Goal: Task Accomplishment & Management: Complete application form

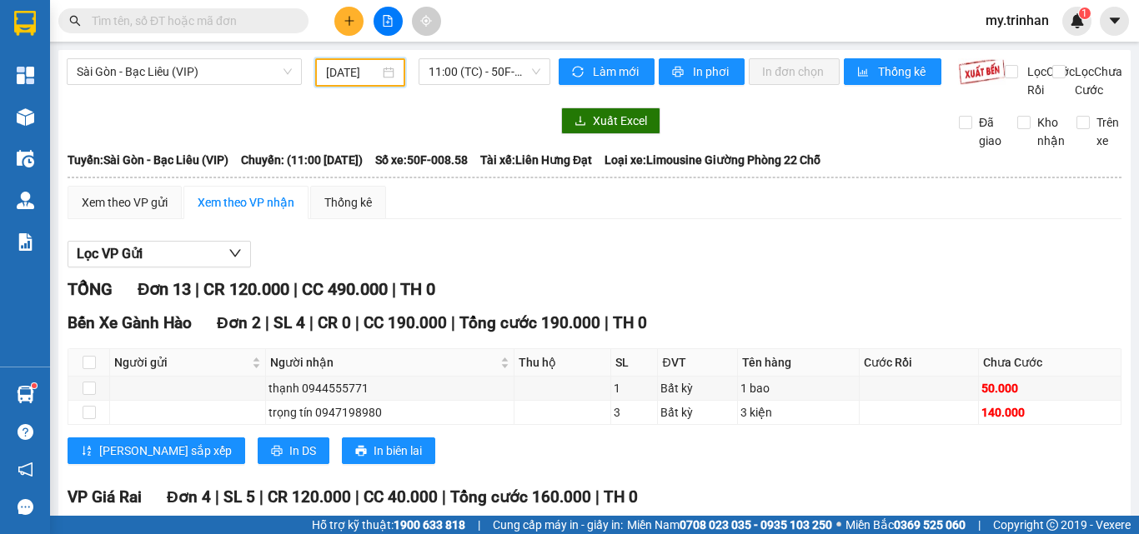
scroll to position [681, 0]
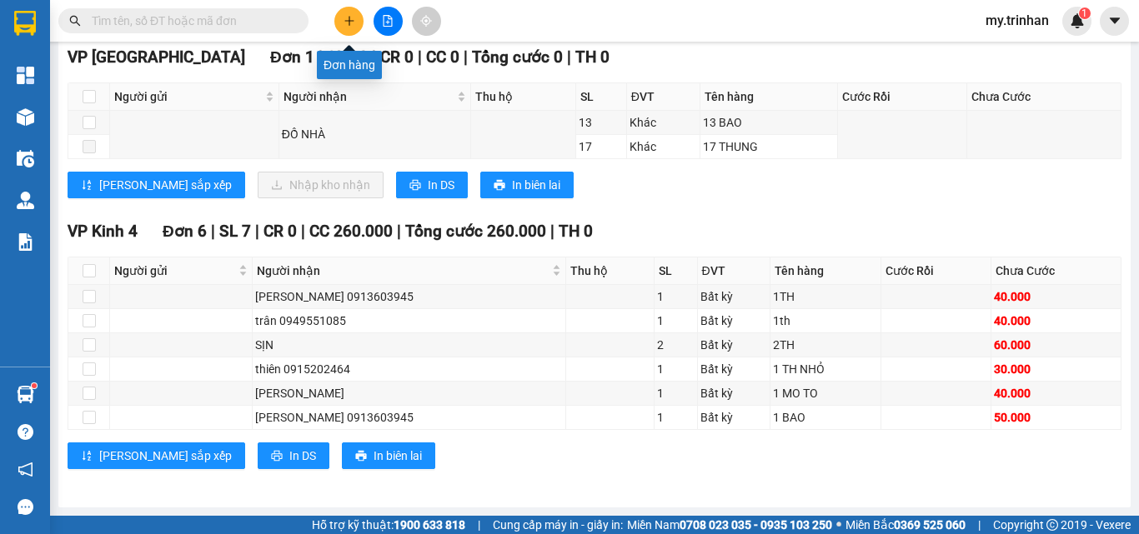
click at [345, 19] on icon "plus" at bounding box center [349, 21] width 12 height 12
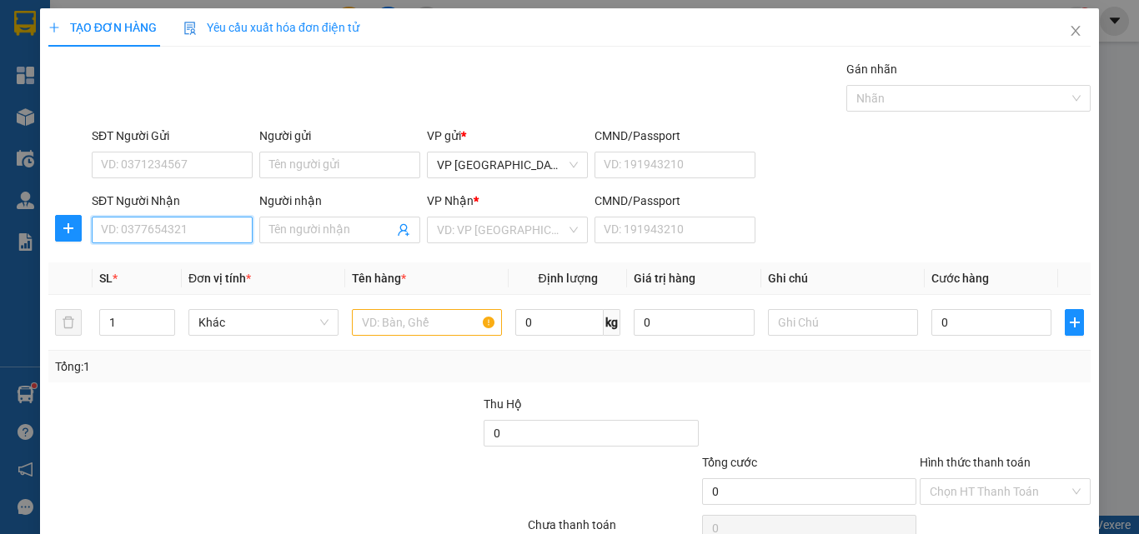
click at [212, 228] on input "SĐT Người Nhận" at bounding box center [172, 230] width 161 height 27
click at [196, 260] on div "0848186239 - trân" at bounding box center [170, 263] width 138 height 18
type input "0848186239"
type input "trân"
type input "40.000"
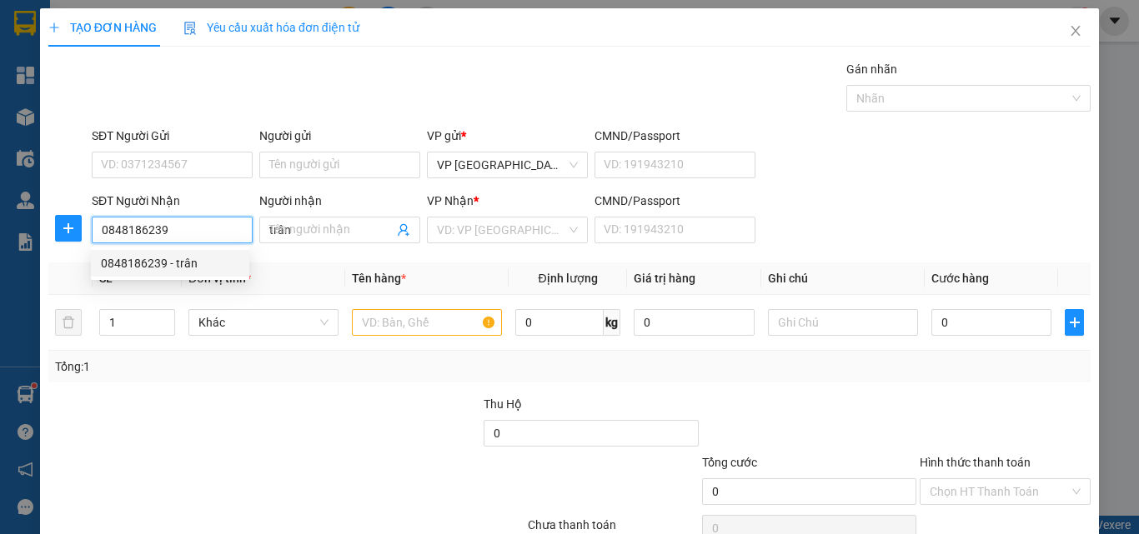
type input "40.000"
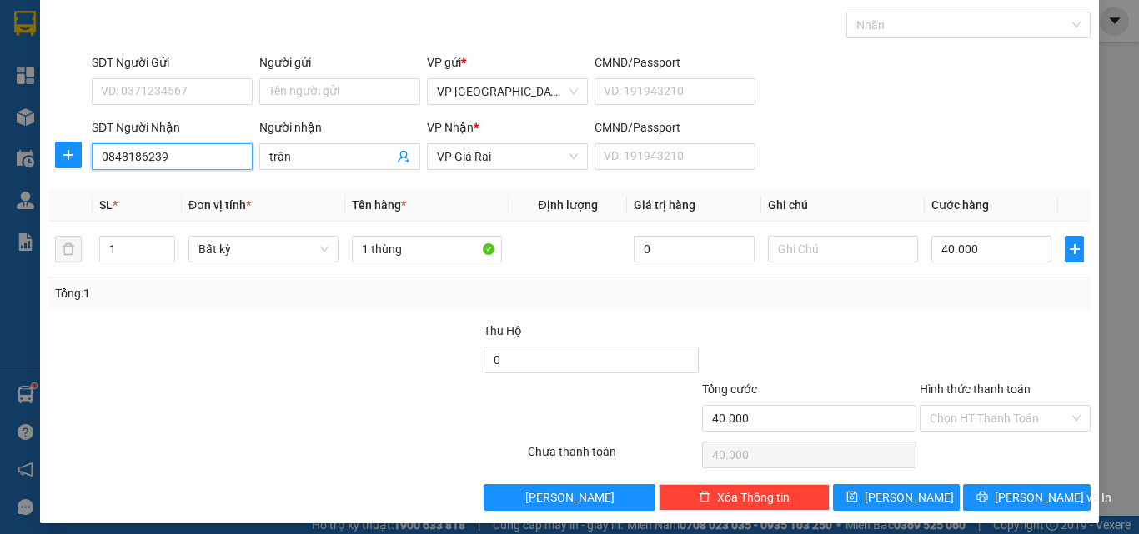
scroll to position [83, 0]
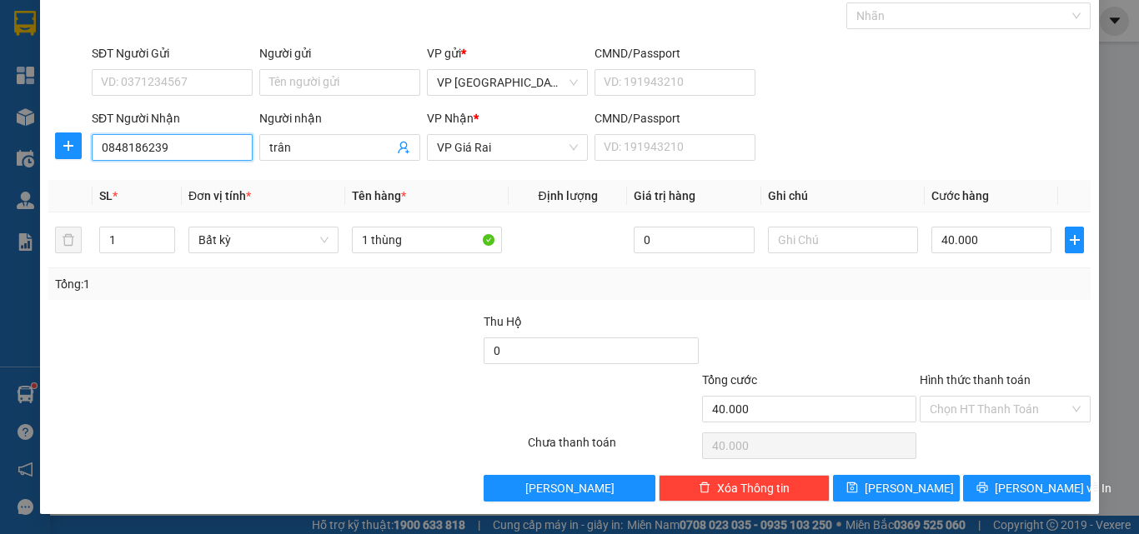
type input "0848186239"
click at [967, 377] on label "Hình thức thanh toán" at bounding box center [974, 379] width 111 height 13
click at [967, 397] on input "Hình thức thanh toán" at bounding box center [998, 409] width 139 height 25
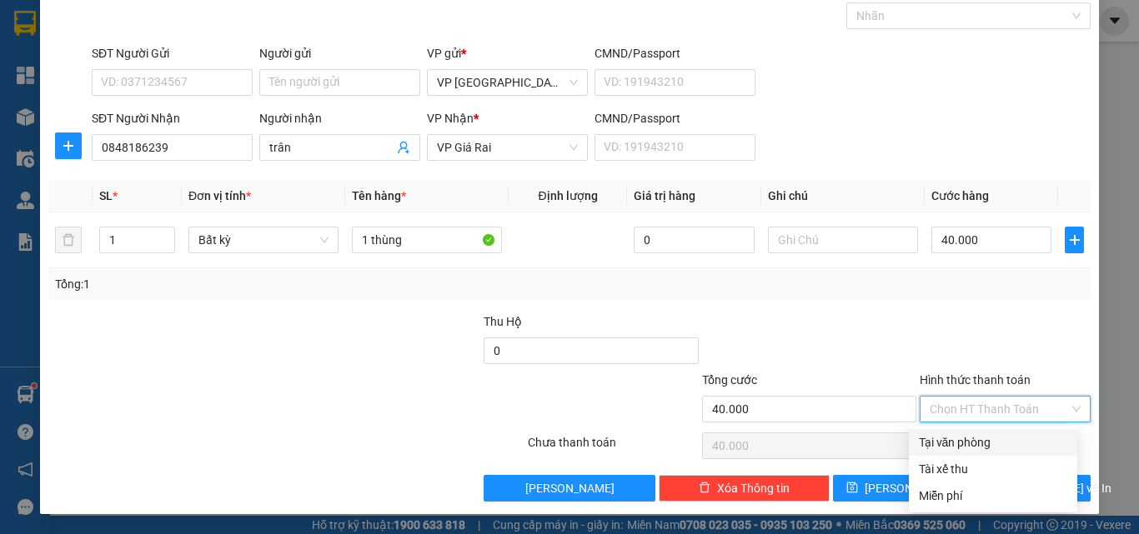
click at [961, 439] on div "Tại văn phòng" at bounding box center [993, 442] width 148 height 18
type input "0"
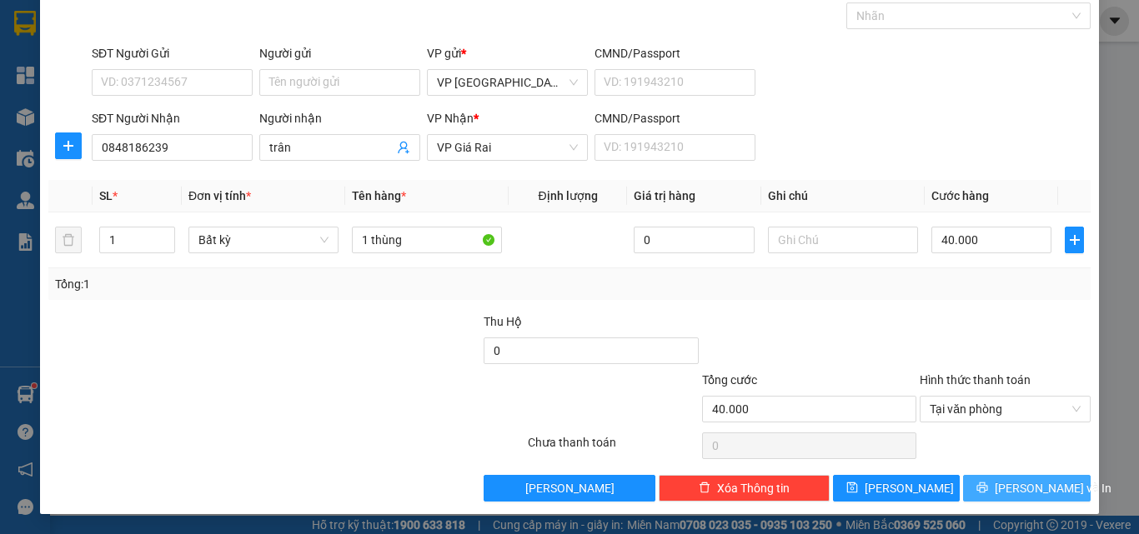
click at [974, 485] on button "[PERSON_NAME] và In" at bounding box center [1027, 488] width 128 height 27
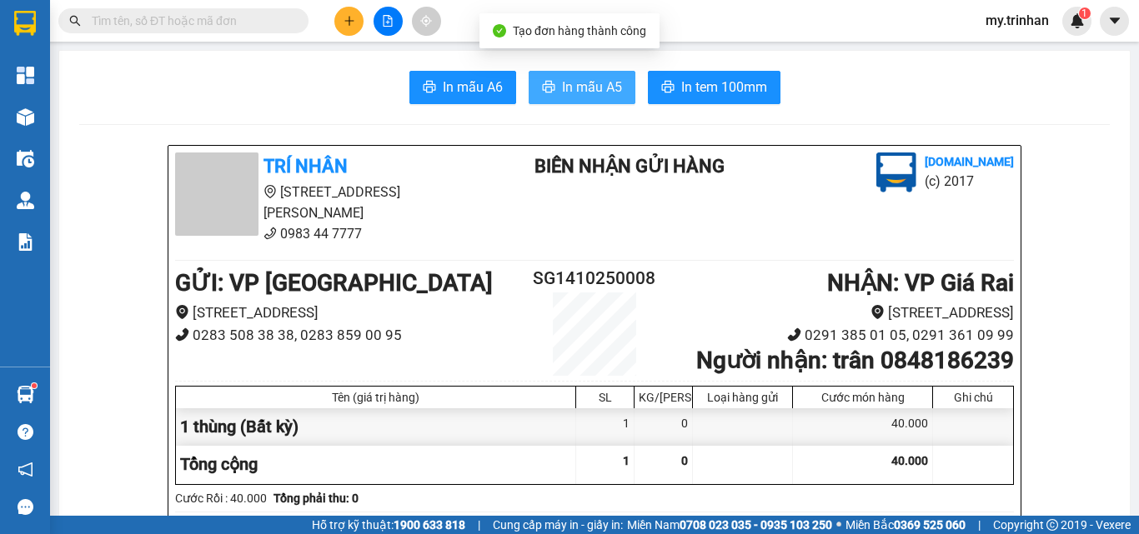
click at [564, 77] on span "In mẫu A5" at bounding box center [592, 87] width 60 height 21
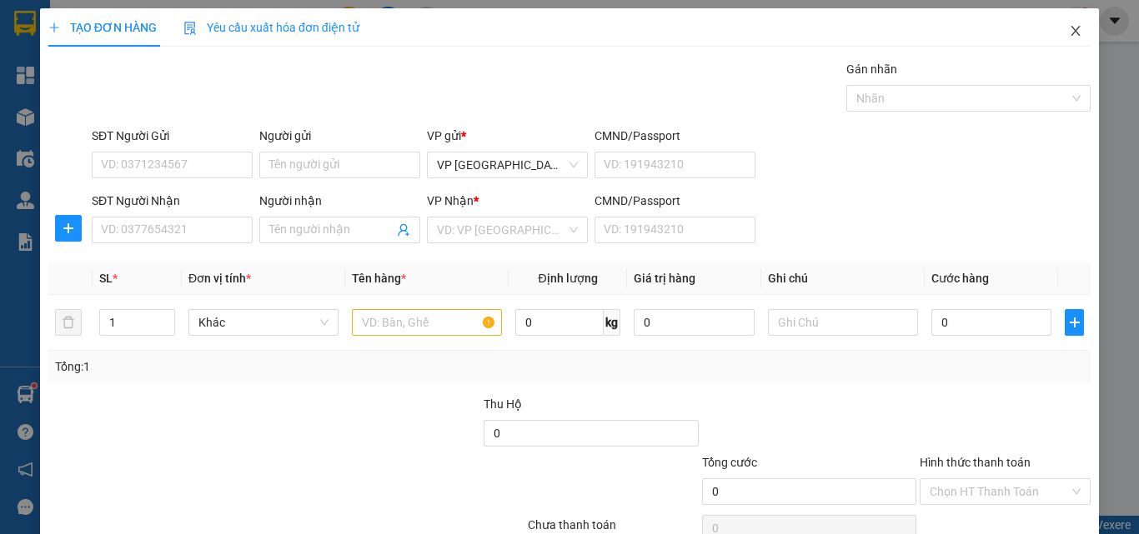
click at [1069, 38] on icon "close" at bounding box center [1075, 30] width 13 height 13
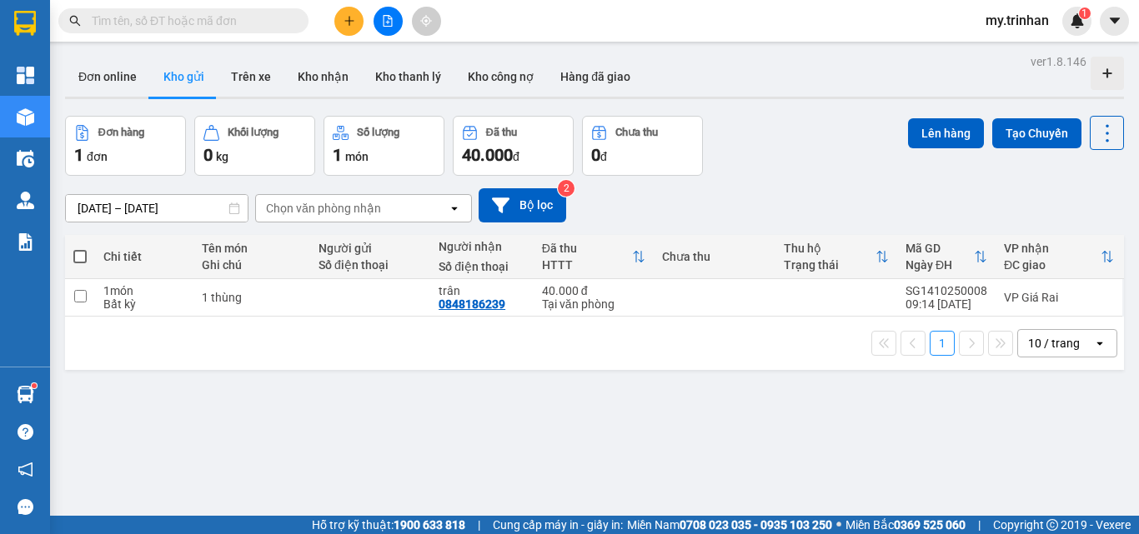
click at [682, 202] on div "[DATE] – [DATE] Press the down arrow key to interact with the calendar and sele…" at bounding box center [594, 205] width 1059 height 34
click at [386, 28] on button at bounding box center [387, 21] width 29 height 29
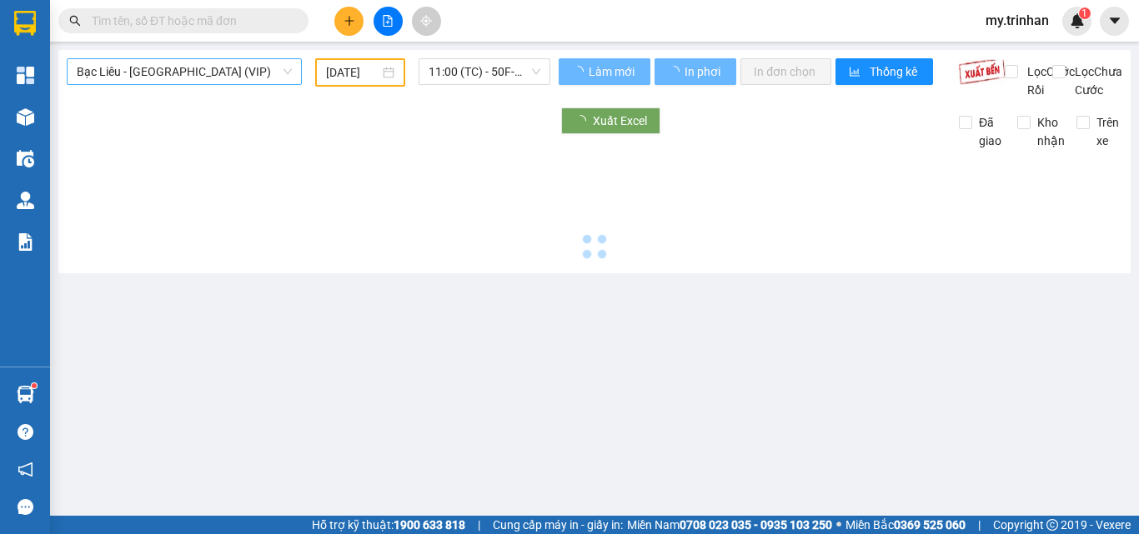
type input "[DATE]"
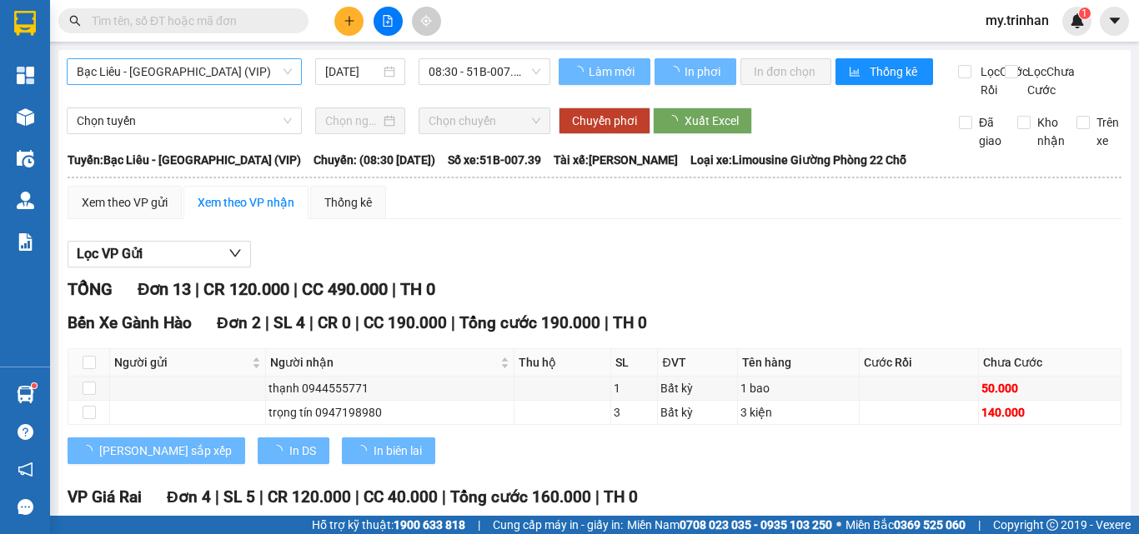
click at [223, 71] on span "Bạc Liêu - [GEOGRAPHIC_DATA] (VIP)" at bounding box center [184, 71] width 215 height 25
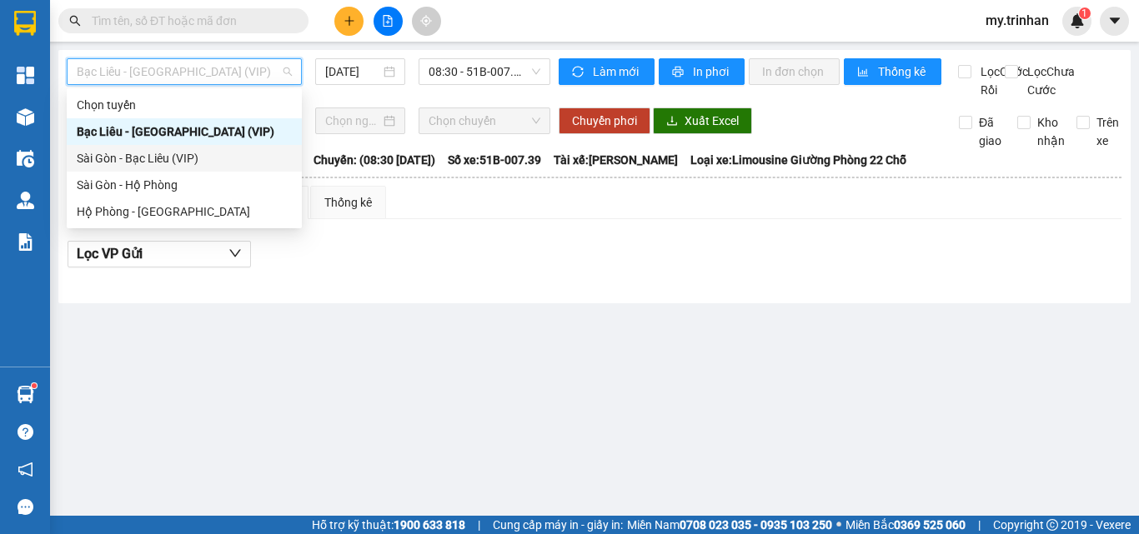
click at [181, 158] on div "Sài Gòn - Bạc Liêu (VIP)" at bounding box center [184, 158] width 215 height 18
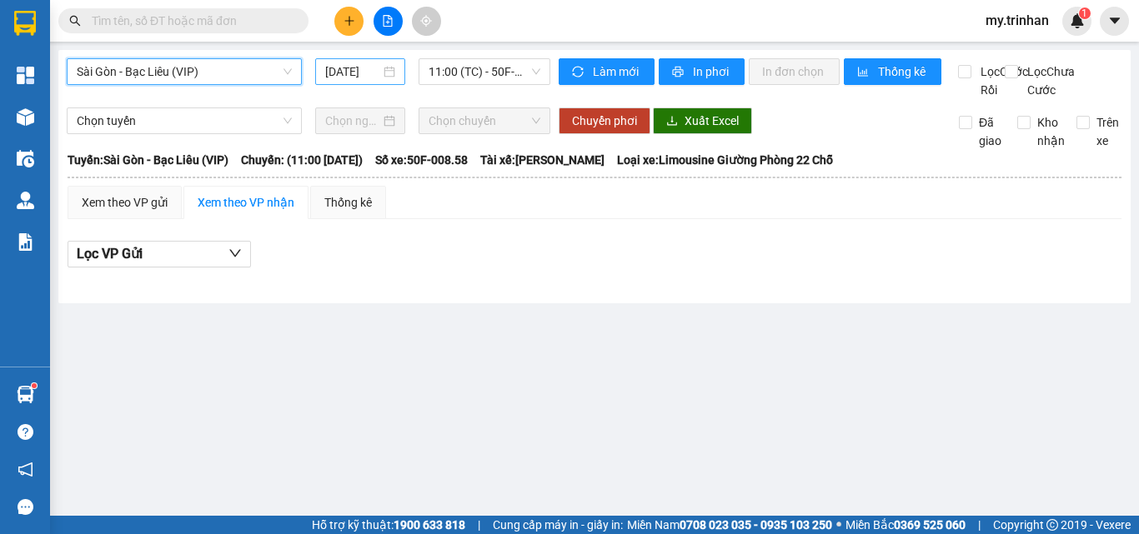
click at [351, 72] on input "[DATE]" at bounding box center [352, 72] width 55 height 18
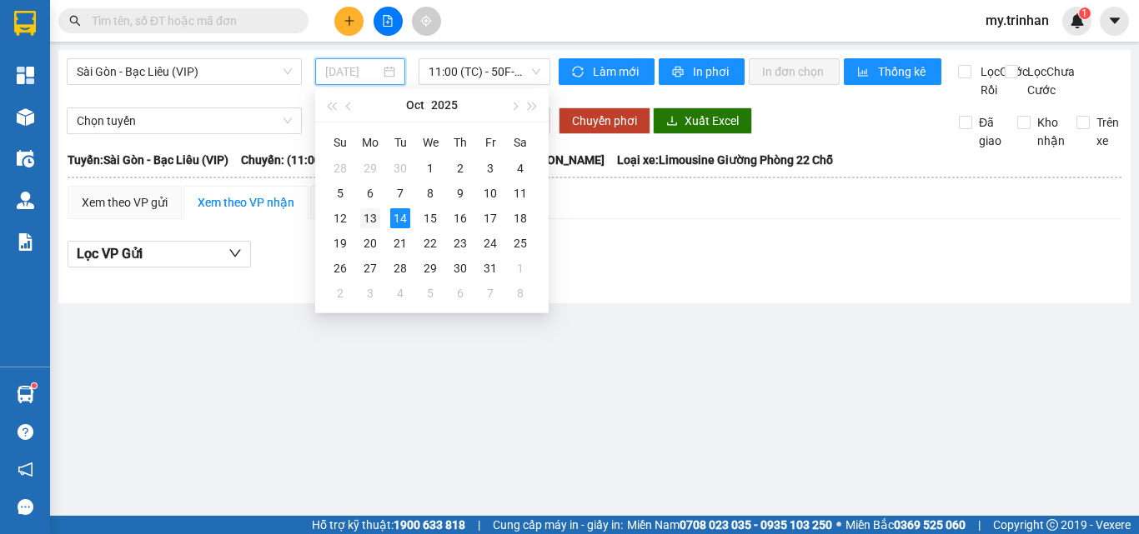
click at [369, 216] on div "13" at bounding box center [370, 218] width 20 height 20
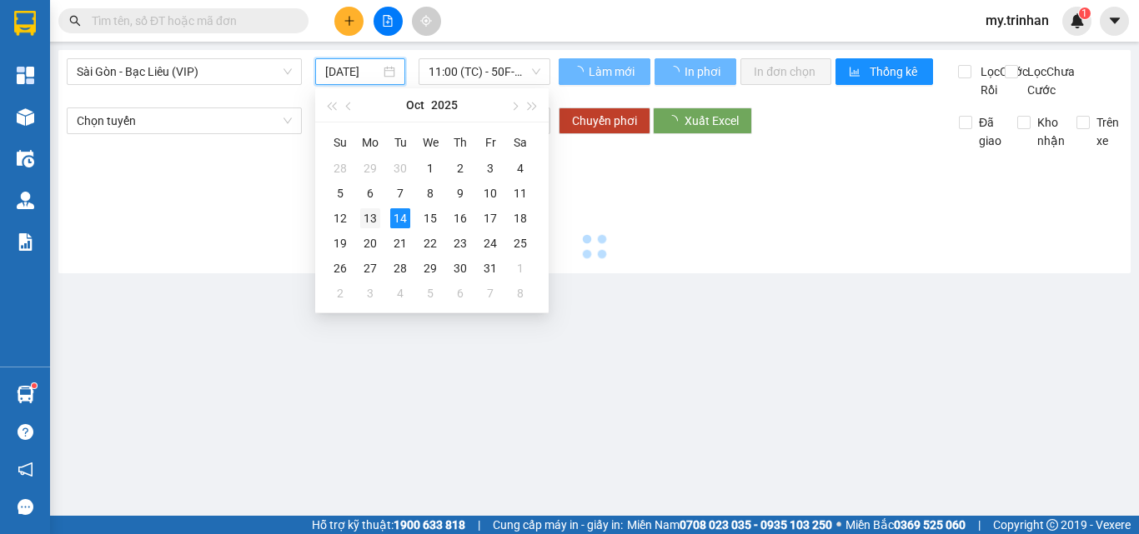
type input "[DATE]"
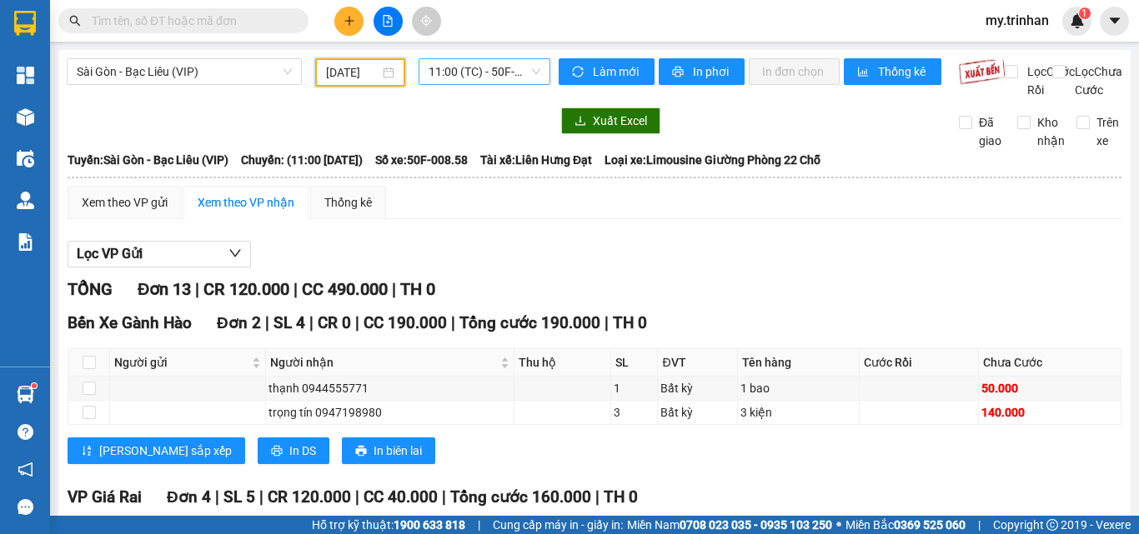
click at [480, 68] on span "11:00 (TC) - 50F-008.58" at bounding box center [484, 71] width 112 height 25
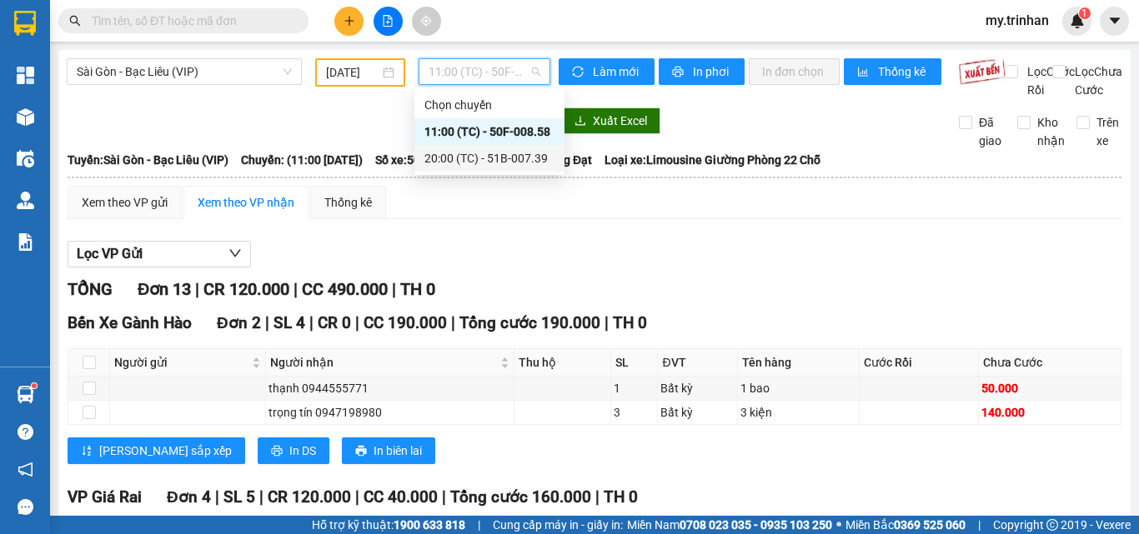
click at [477, 148] on div "20:00 (TC) - 51B-007.39" at bounding box center [489, 158] width 150 height 27
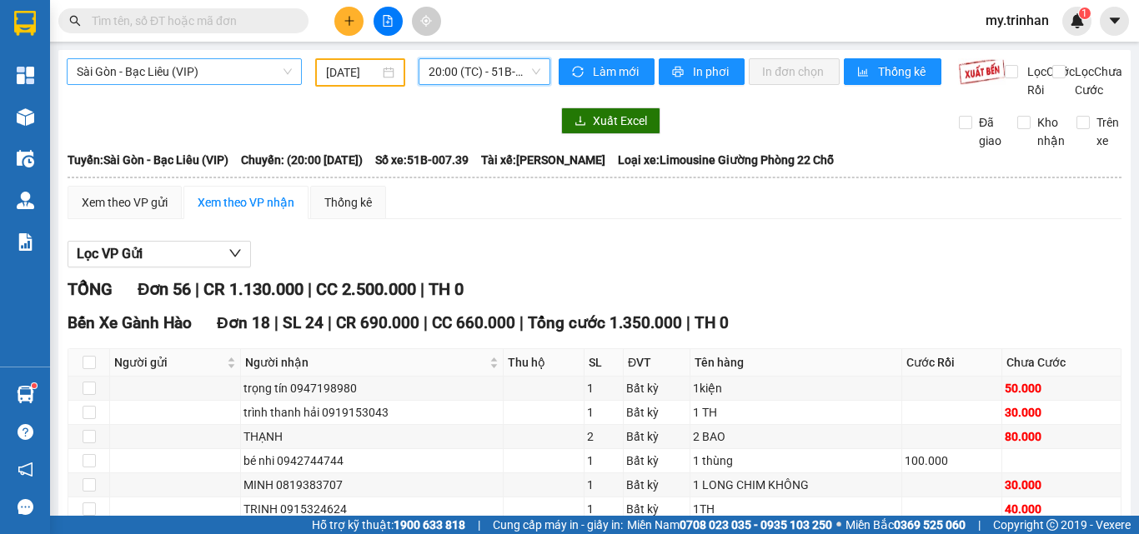
click at [174, 77] on span "Sài Gòn - Bạc Liêu (VIP)" at bounding box center [184, 71] width 215 height 25
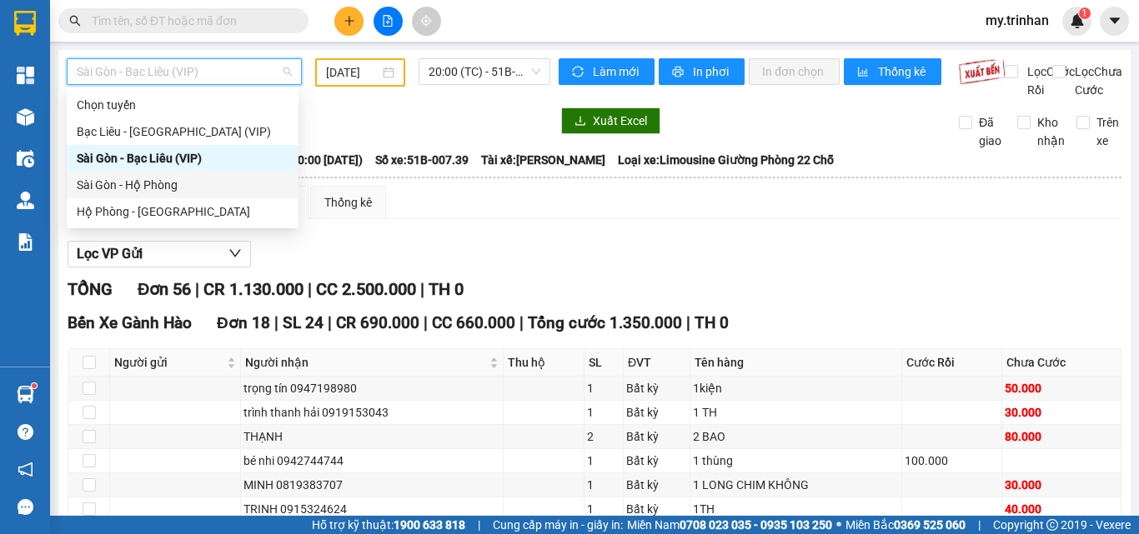
click at [189, 186] on div "Sài Gòn - Hộ Phòng" at bounding box center [183, 185] width 212 height 18
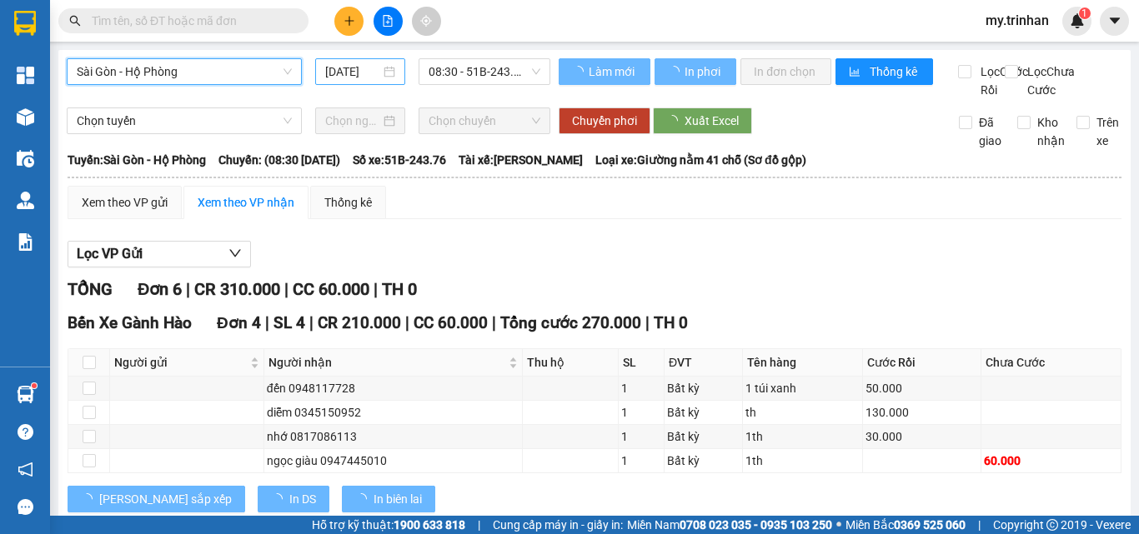
click at [348, 75] on input "[DATE]" at bounding box center [352, 72] width 55 height 18
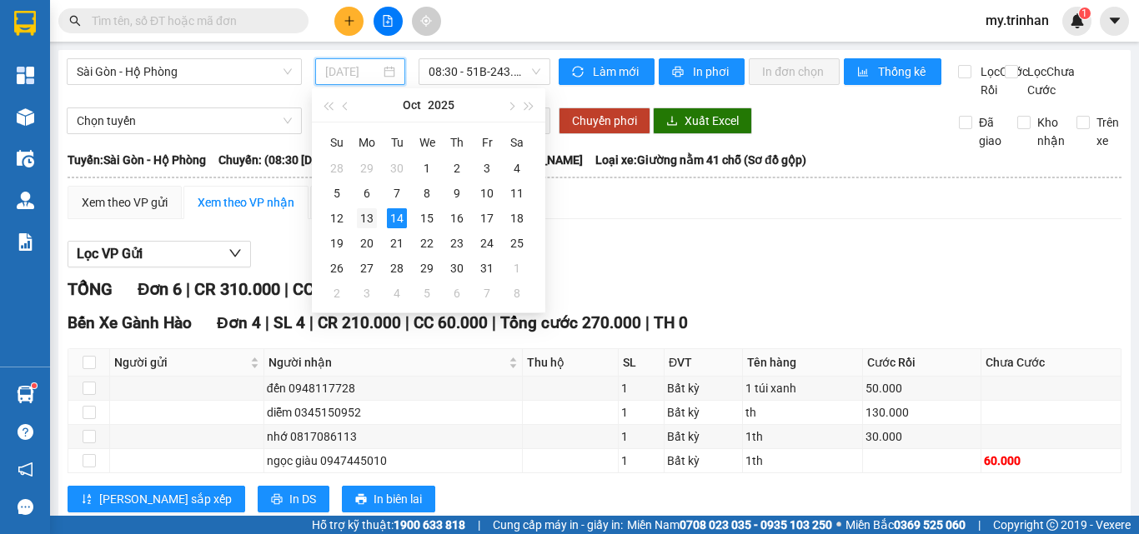
click at [373, 213] on div "13" at bounding box center [367, 218] width 20 height 20
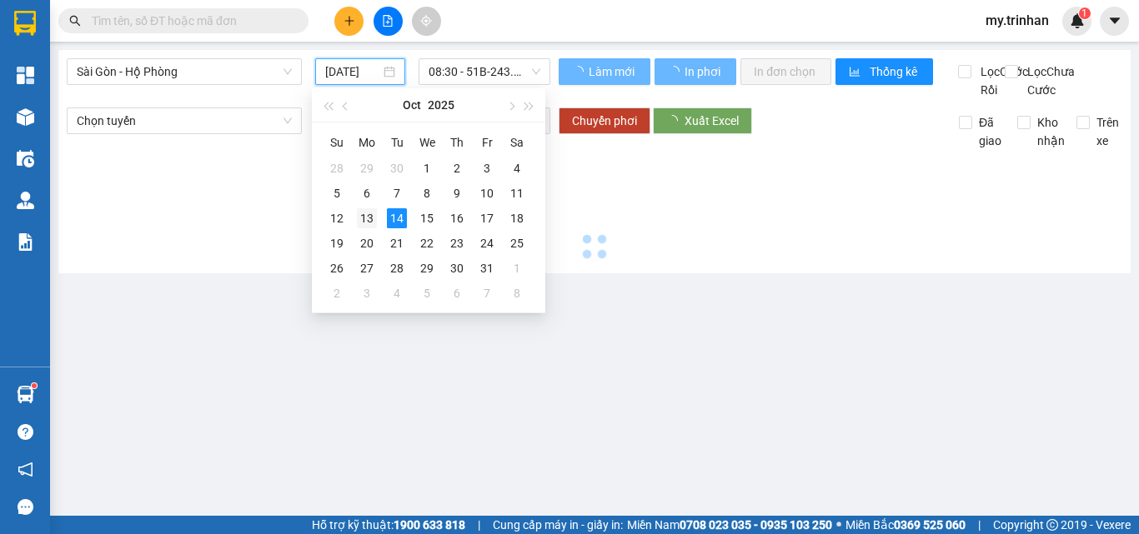
type input "[DATE]"
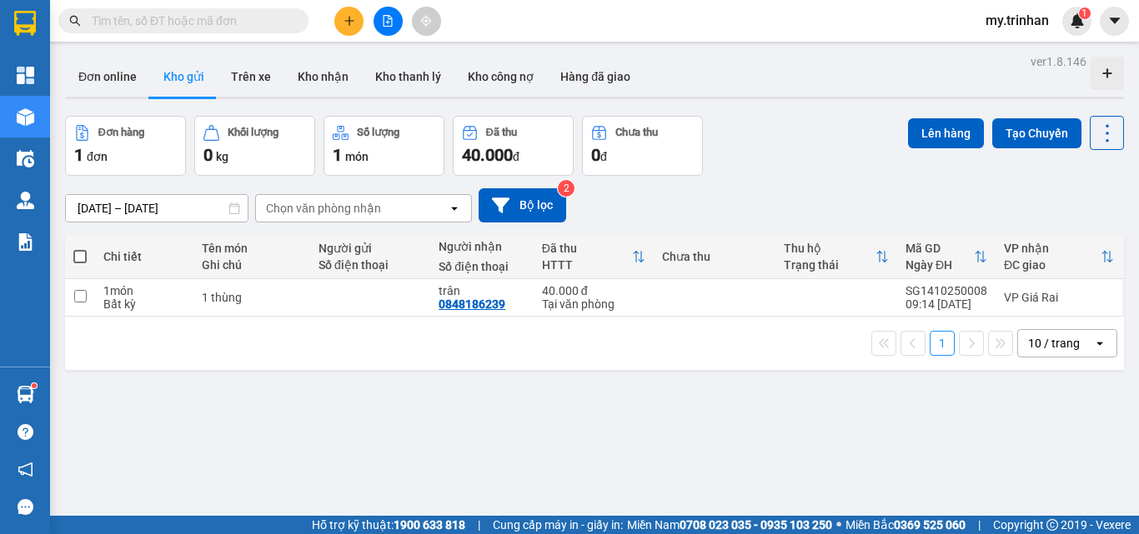
click at [355, 213] on div "Chọn văn phòng nhận" at bounding box center [323, 208] width 115 height 17
click at [776, 187] on div "[DATE] – [DATE] Press the down arrow key to interact with the calendar and sele…" at bounding box center [594, 205] width 1059 height 59
click at [380, 15] on button at bounding box center [387, 21] width 29 height 29
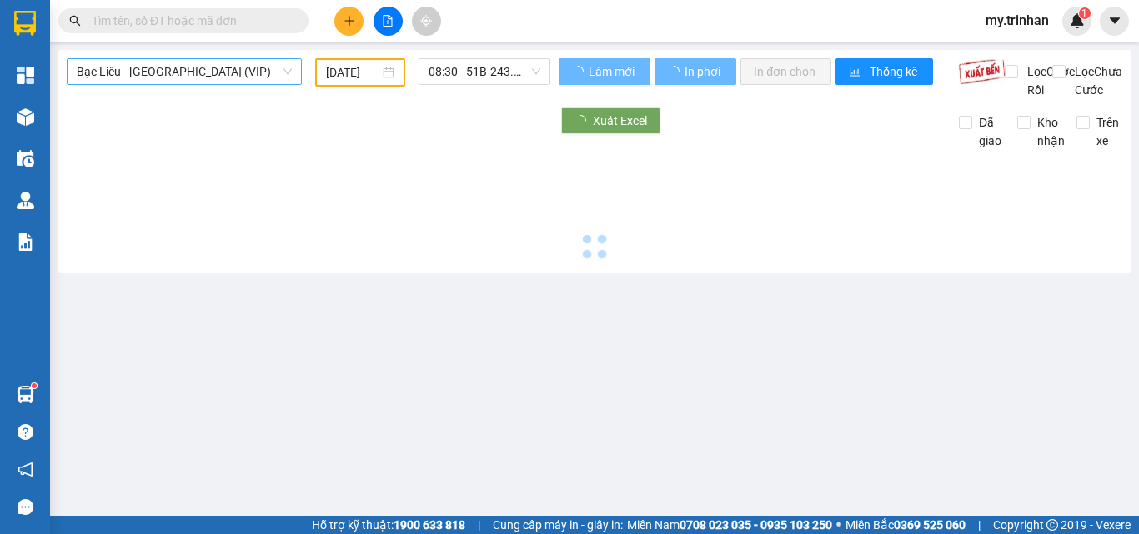
click at [217, 68] on span "Bạc Liêu - [GEOGRAPHIC_DATA] (VIP)" at bounding box center [184, 71] width 215 height 25
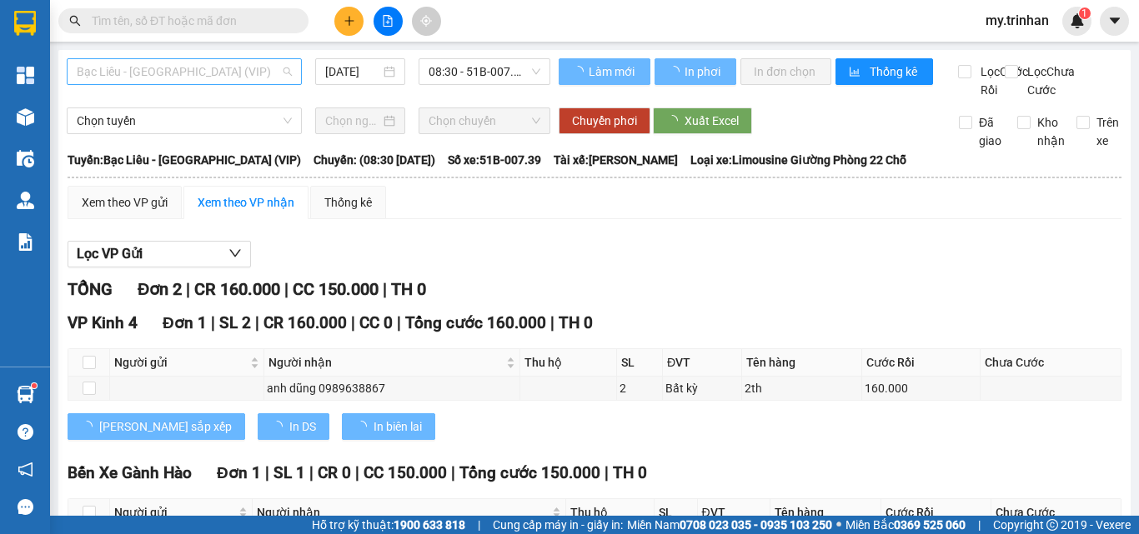
type input "[DATE]"
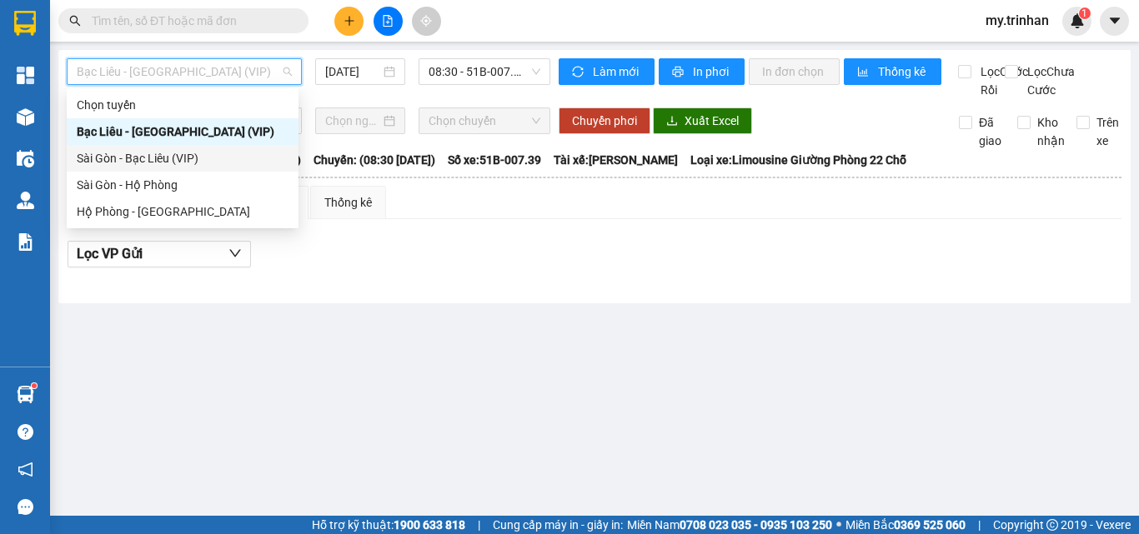
click at [197, 160] on div "Sài Gòn - Bạc Liêu (VIP)" at bounding box center [183, 158] width 212 height 18
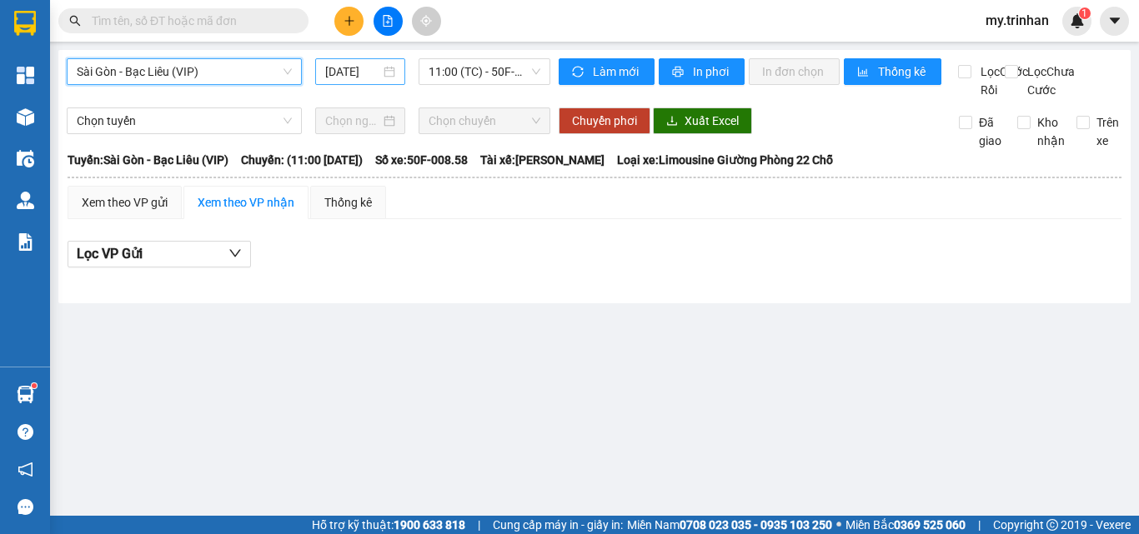
click at [361, 70] on input "[DATE]" at bounding box center [352, 72] width 55 height 18
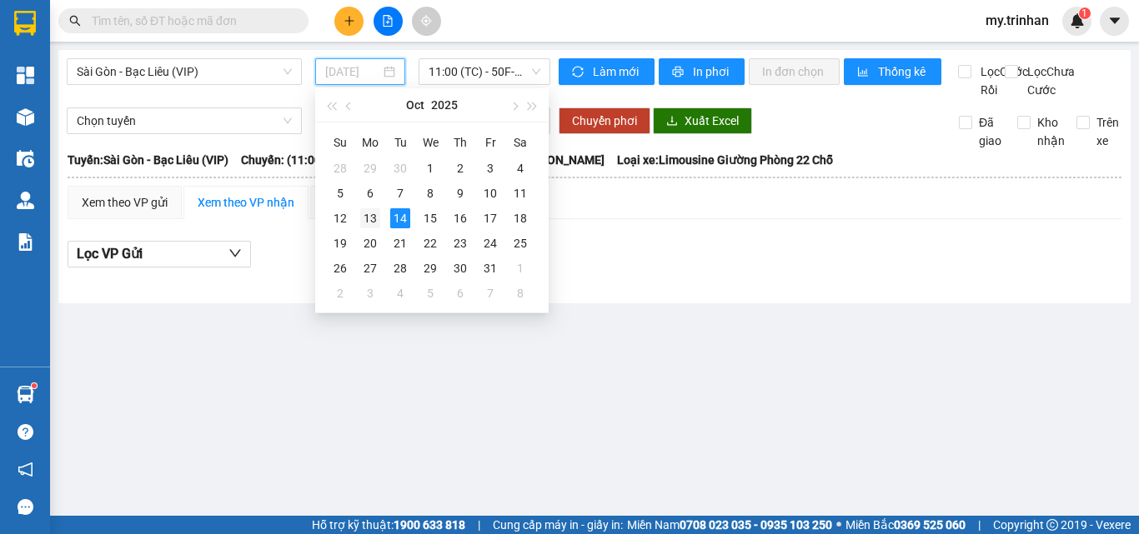
click at [376, 218] on div "13" at bounding box center [370, 218] width 20 height 20
type input "[DATE]"
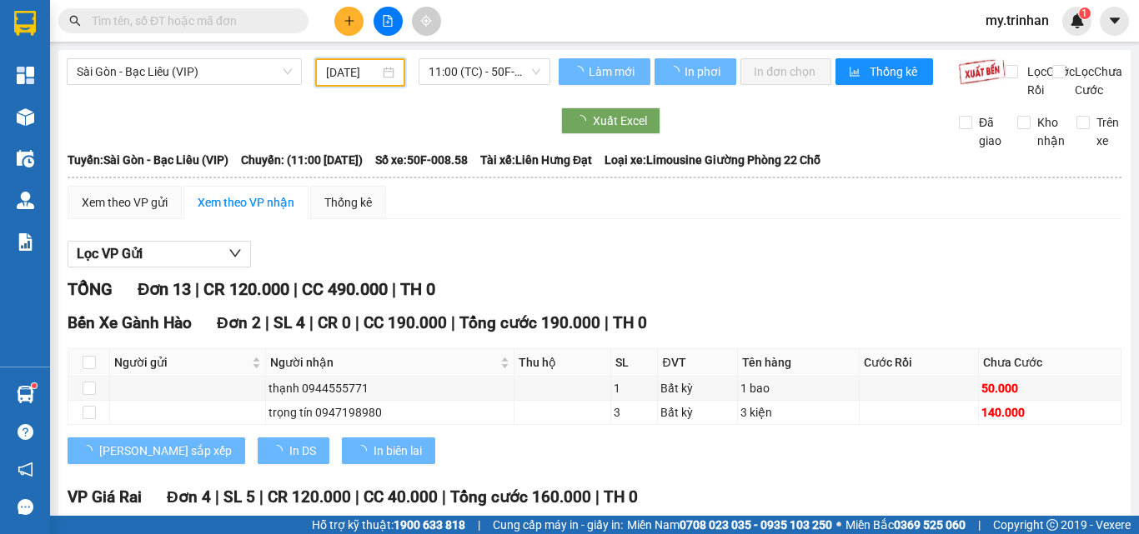
click at [512, 78] on span "11:00 (TC) - 50F-008.58" at bounding box center [484, 71] width 112 height 25
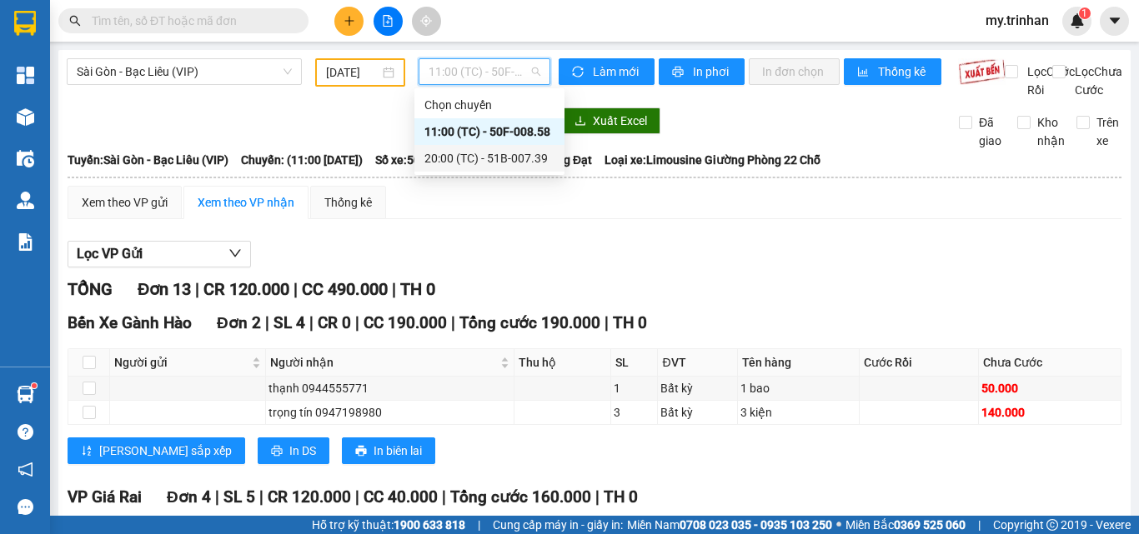
click at [480, 154] on div "20:00 (TC) - 51B-007.39" at bounding box center [489, 158] width 130 height 18
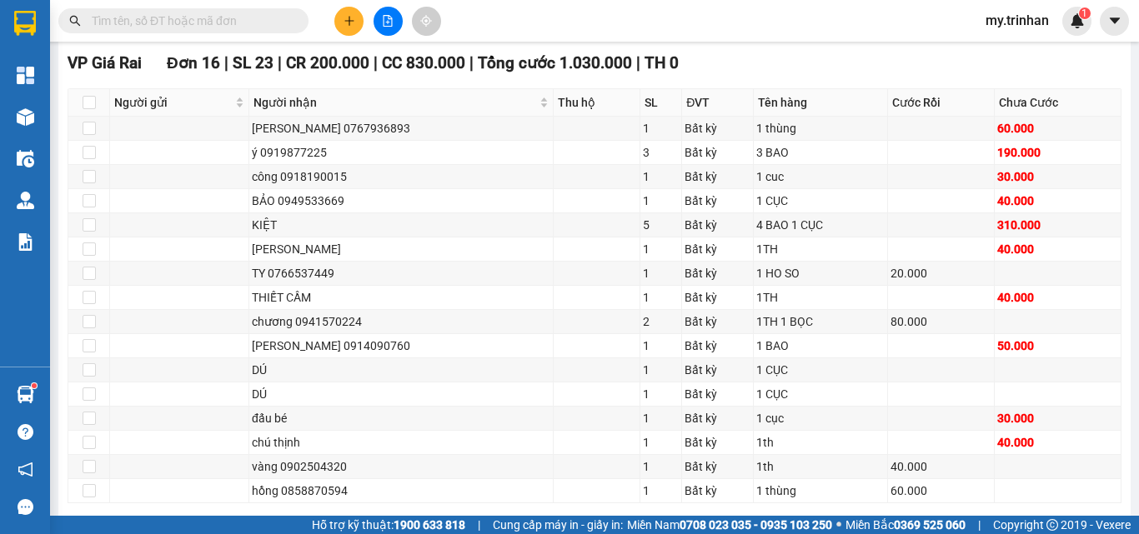
scroll to position [1470, 0]
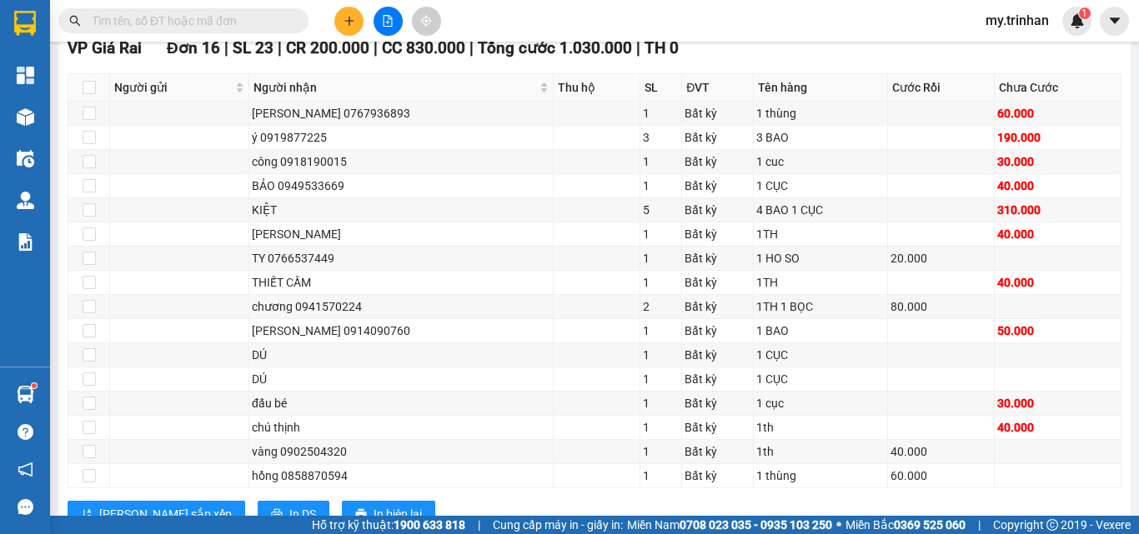
drag, startPoint x: 1112, startPoint y: 418, endPoint x: 1110, endPoint y: 440, distance: 22.6
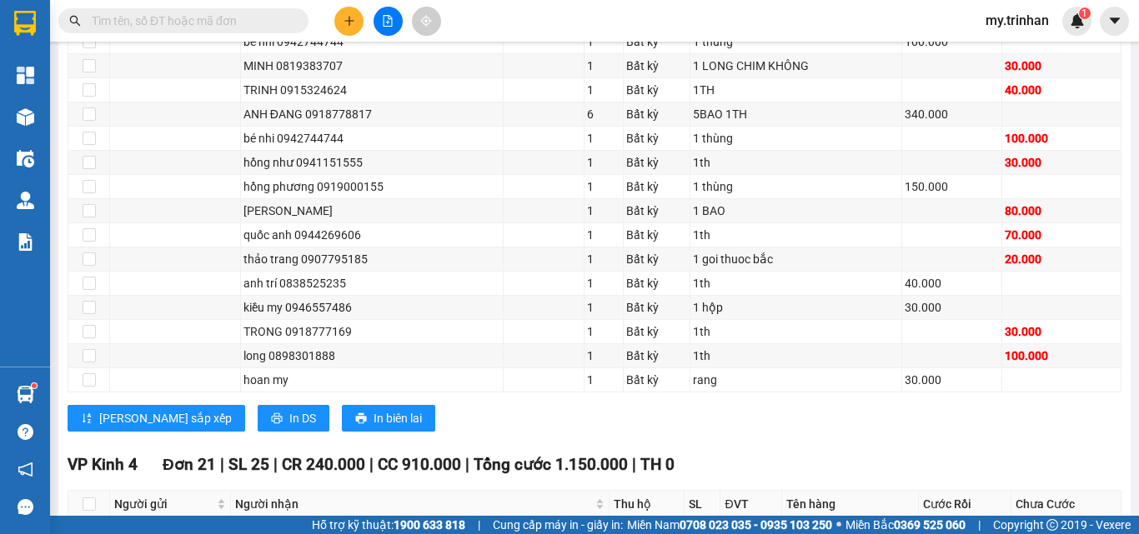
scroll to position [0, 0]
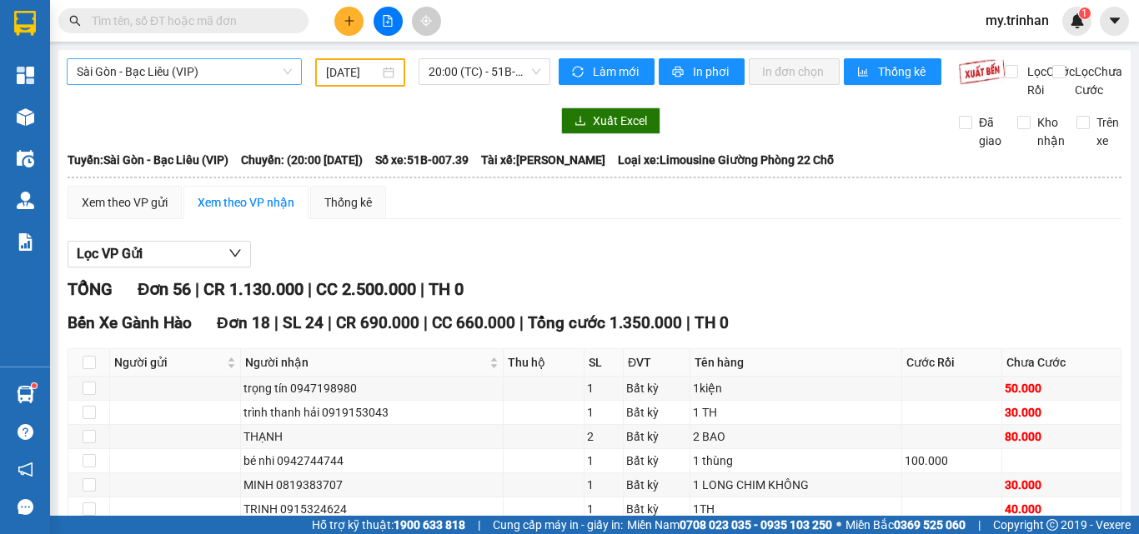
click at [235, 74] on span "Sài Gòn - Bạc Liêu (VIP)" at bounding box center [184, 71] width 215 height 25
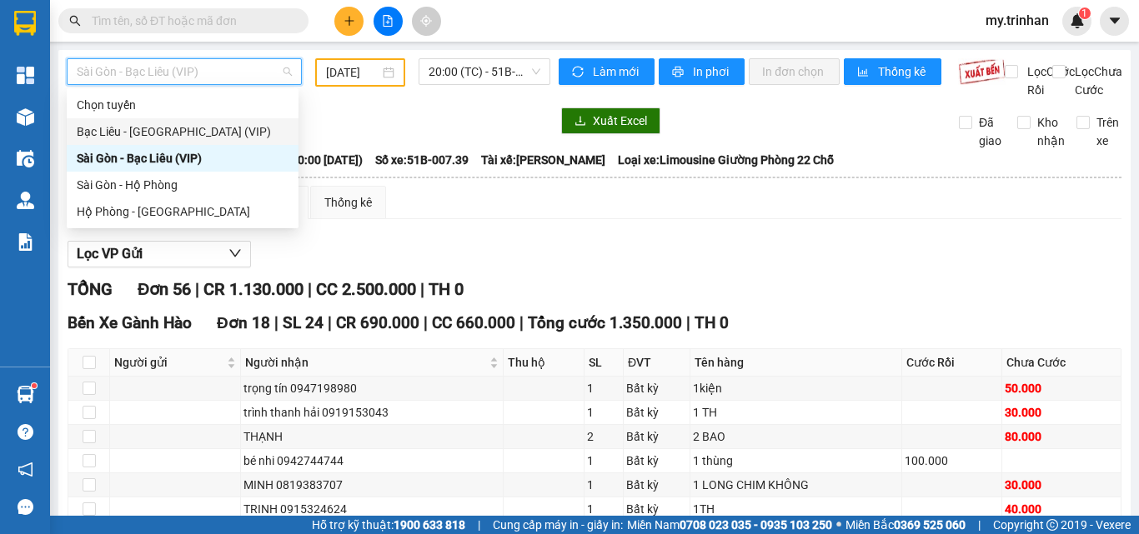
click at [218, 123] on div "Bạc Liêu - [GEOGRAPHIC_DATA] (VIP)" at bounding box center [183, 132] width 212 height 18
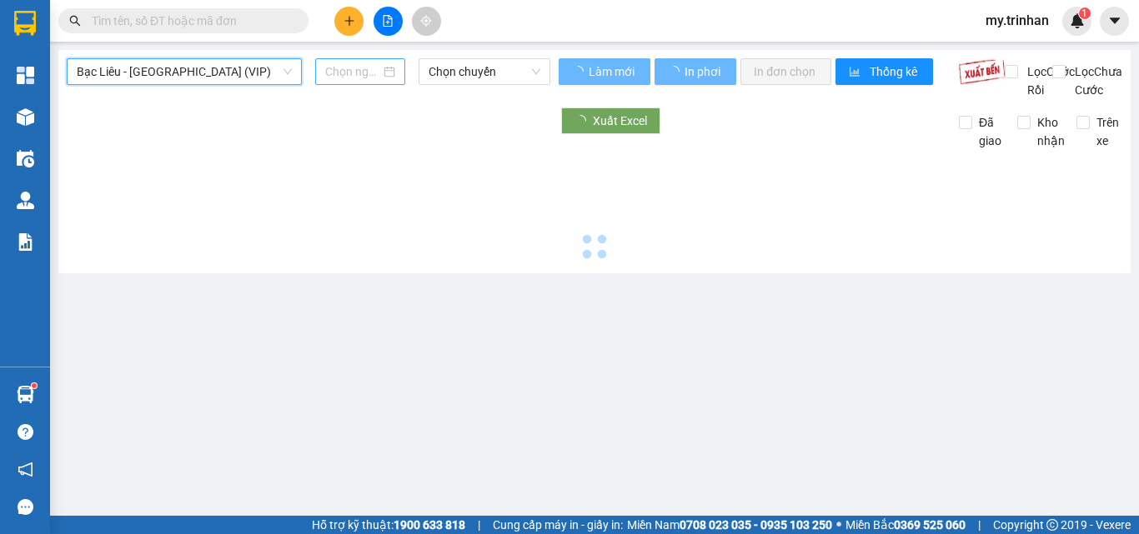
click at [358, 73] on input at bounding box center [352, 72] width 55 height 18
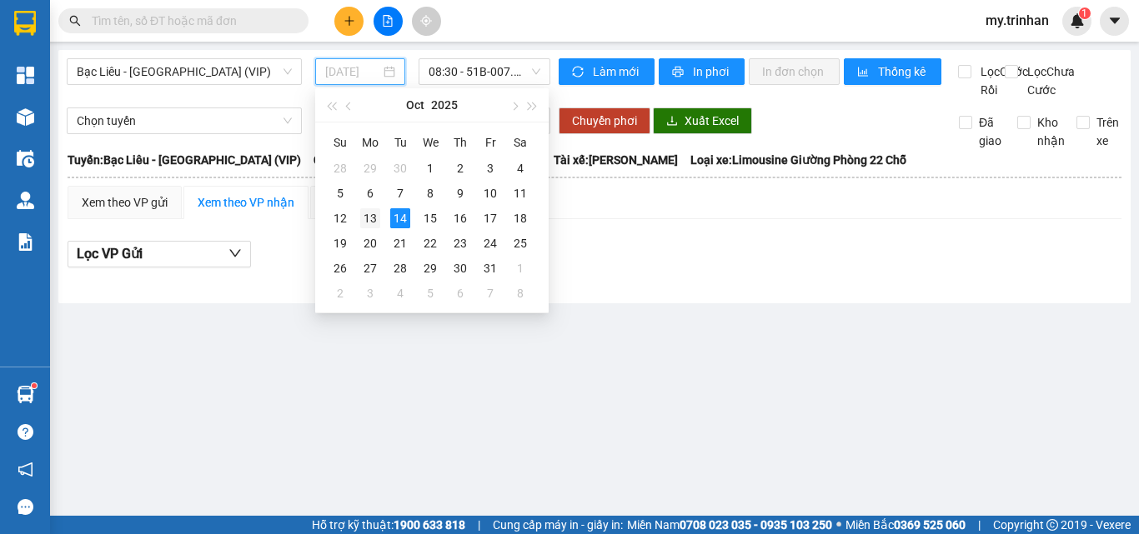
click at [372, 217] on div "13" at bounding box center [370, 218] width 20 height 20
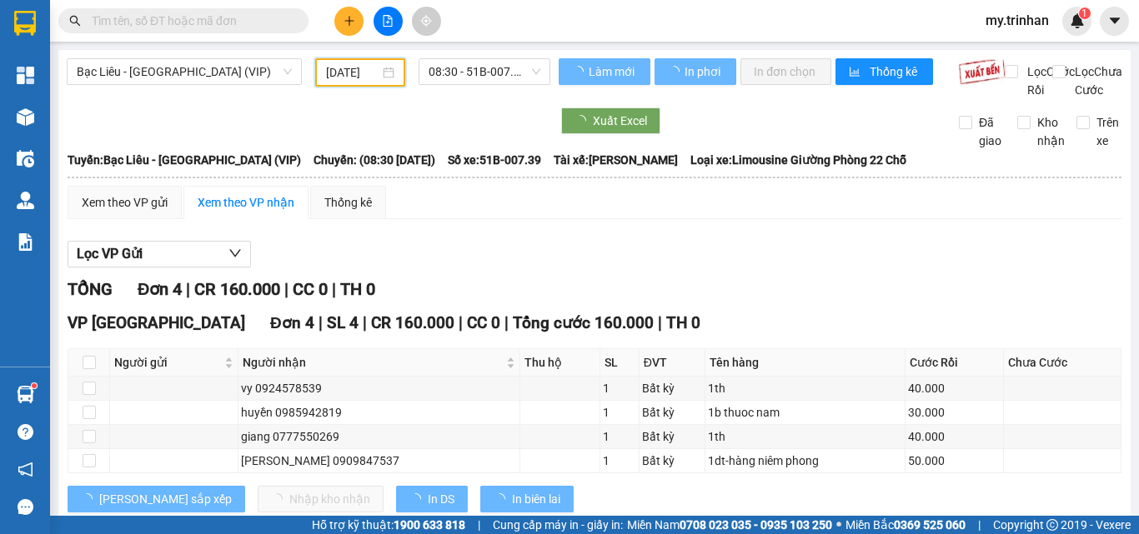
click at [377, 75] on div "[DATE]" at bounding box center [360, 72] width 68 height 18
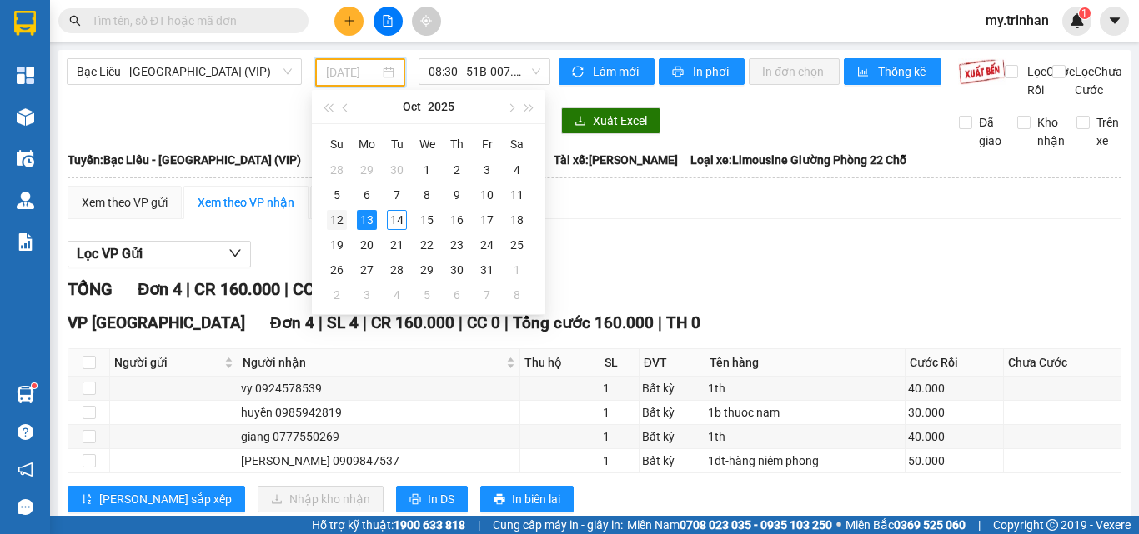
scroll to position [0, 7]
click at [333, 221] on div "12" at bounding box center [337, 220] width 20 height 20
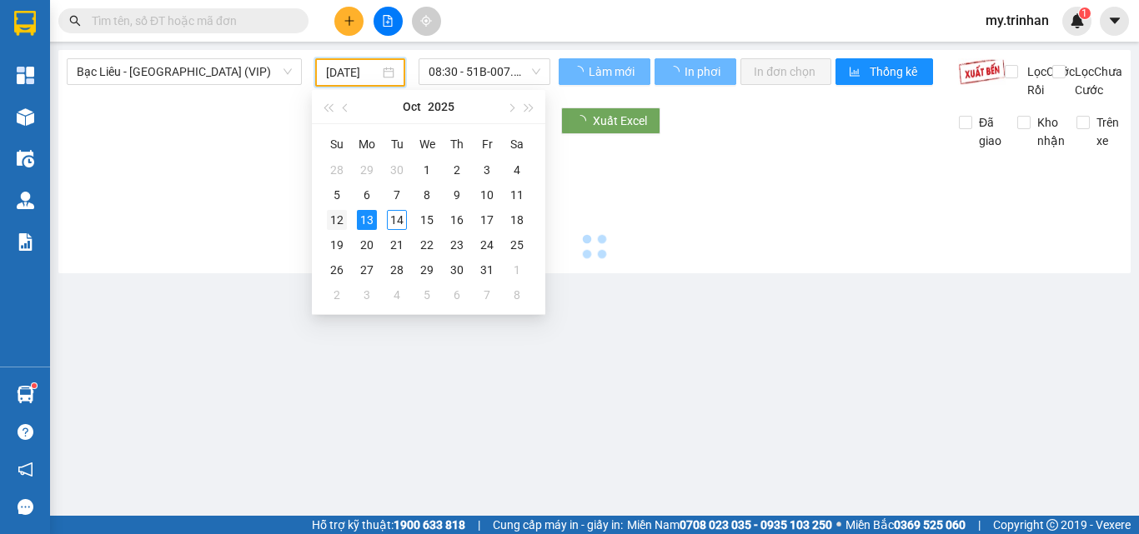
type input "[DATE]"
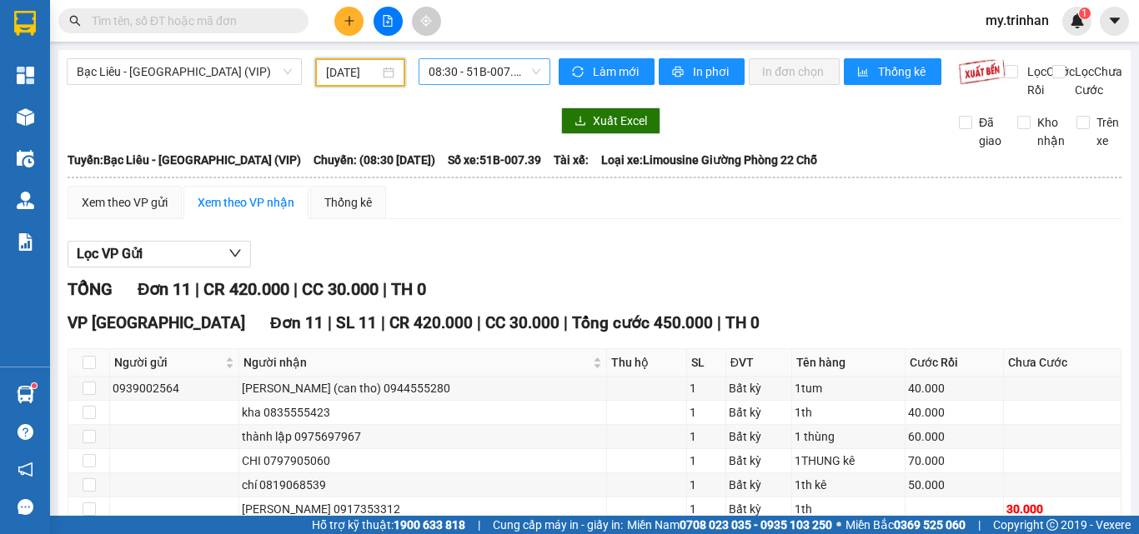
click at [453, 70] on span "08:30 - 51B-007.39" at bounding box center [484, 71] width 112 height 25
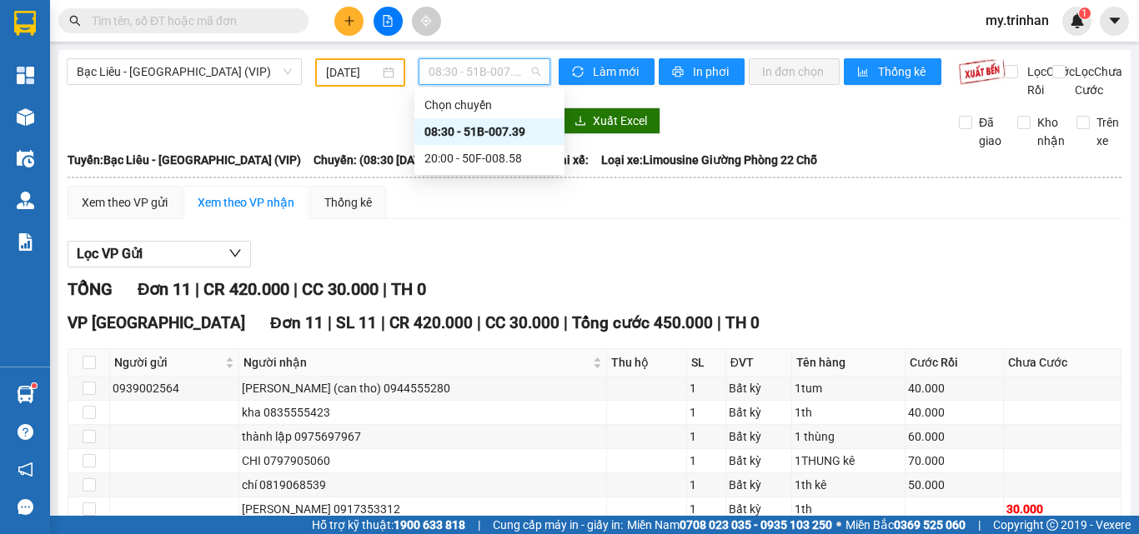
click at [476, 155] on div "20:00 - 50F-008.58" at bounding box center [489, 158] width 130 height 18
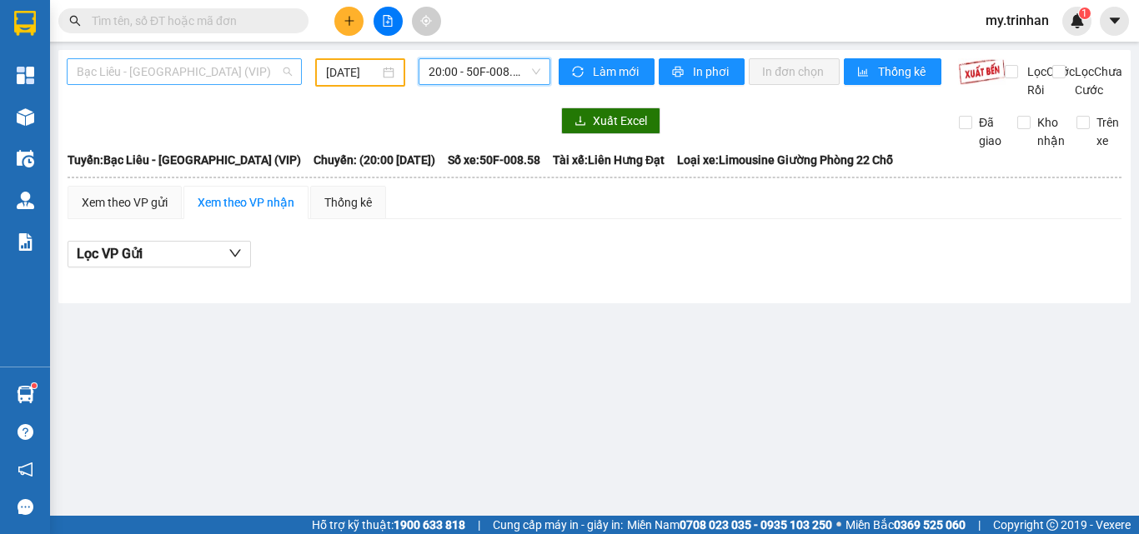
click at [216, 70] on span "Bạc Liêu - [GEOGRAPHIC_DATA] (VIP)" at bounding box center [184, 71] width 215 height 25
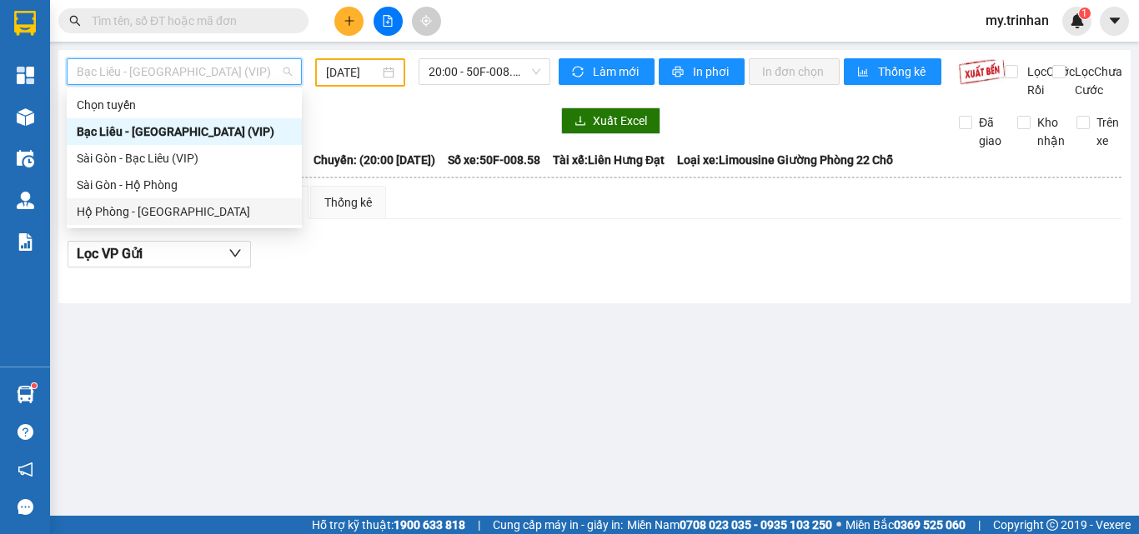
click at [185, 203] on div "Hộ Phòng - [GEOGRAPHIC_DATA]" at bounding box center [184, 212] width 215 height 18
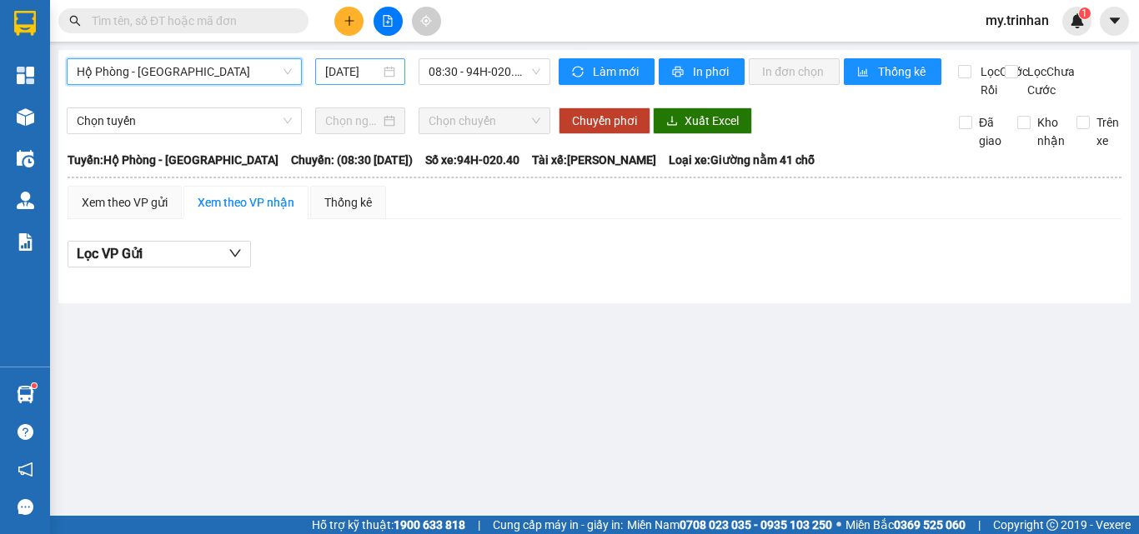
click at [346, 83] on div "[DATE]" at bounding box center [360, 71] width 90 height 27
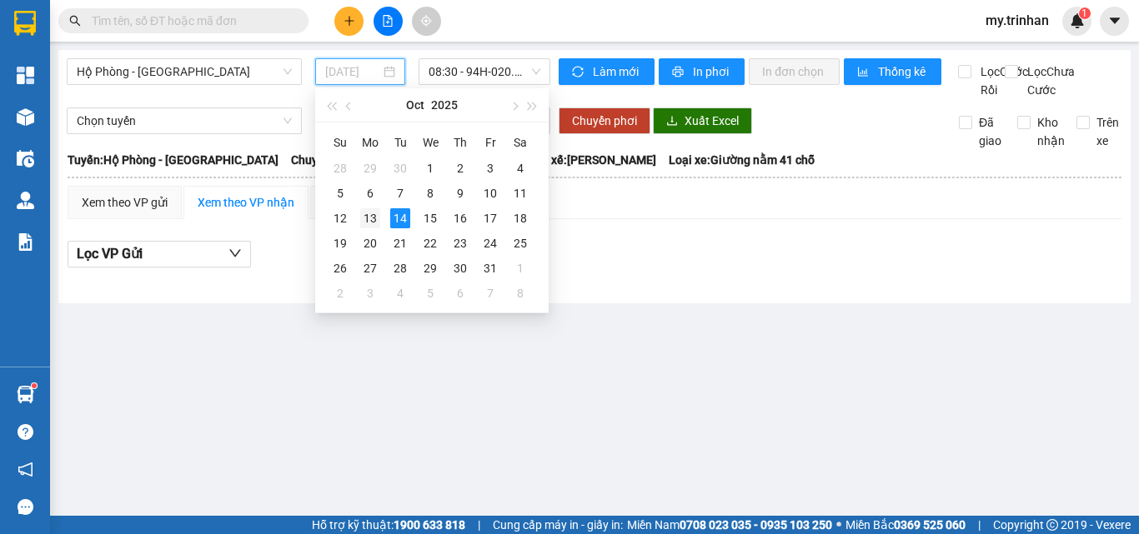
click at [365, 220] on div "13" at bounding box center [370, 218] width 20 height 20
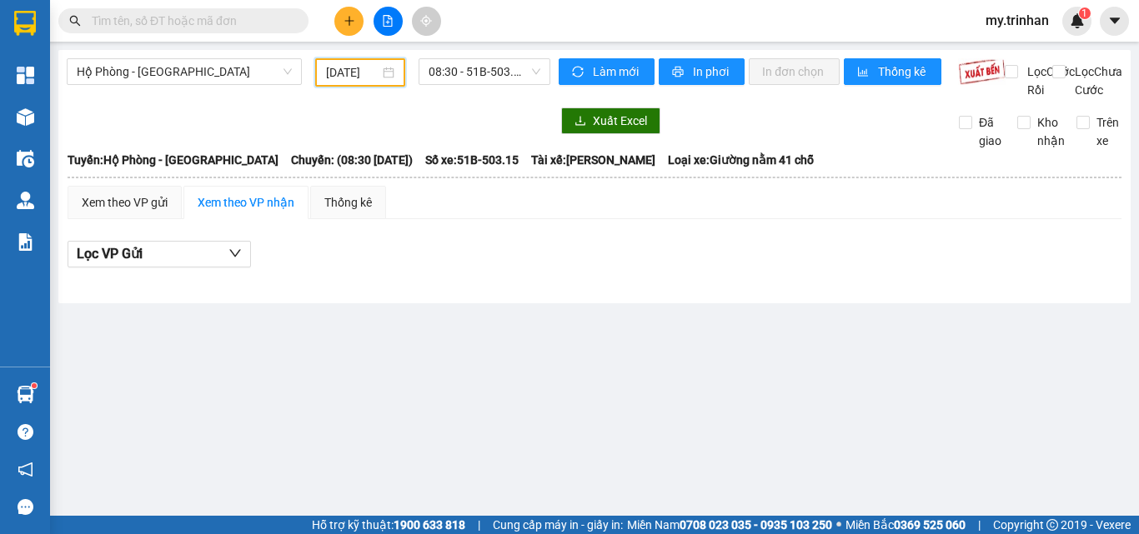
click at [353, 71] on input "[DATE]" at bounding box center [352, 72] width 53 height 18
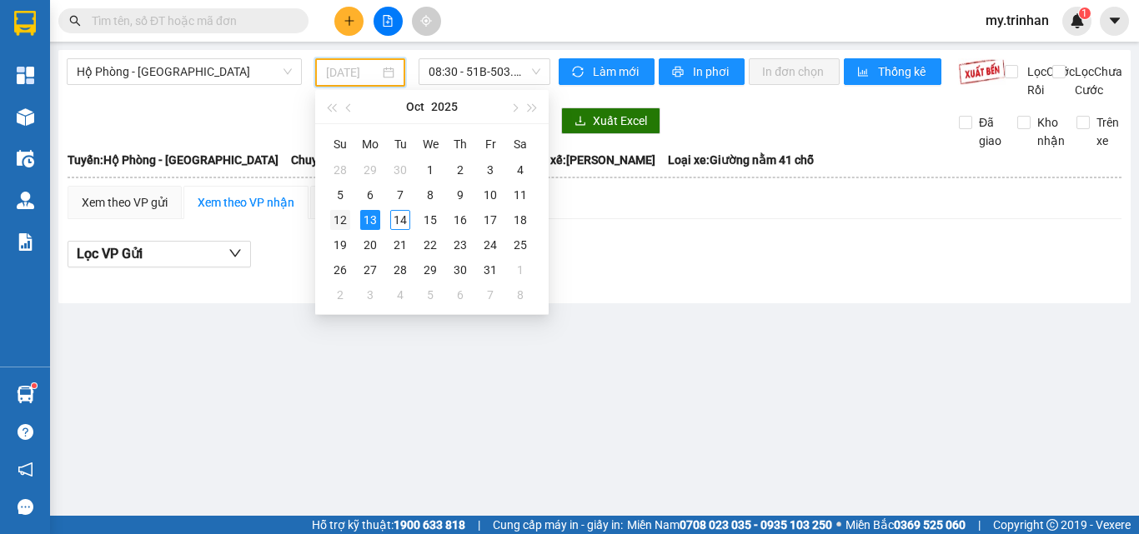
click at [336, 225] on div "12" at bounding box center [340, 220] width 20 height 20
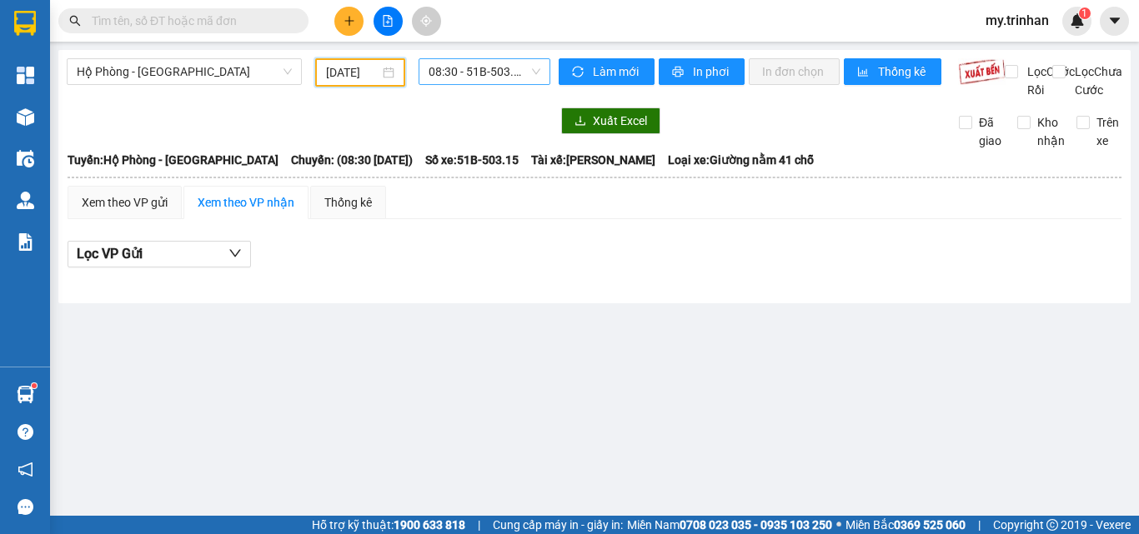
click at [469, 64] on span "08:30 - 51B-503.15" at bounding box center [484, 71] width 112 height 25
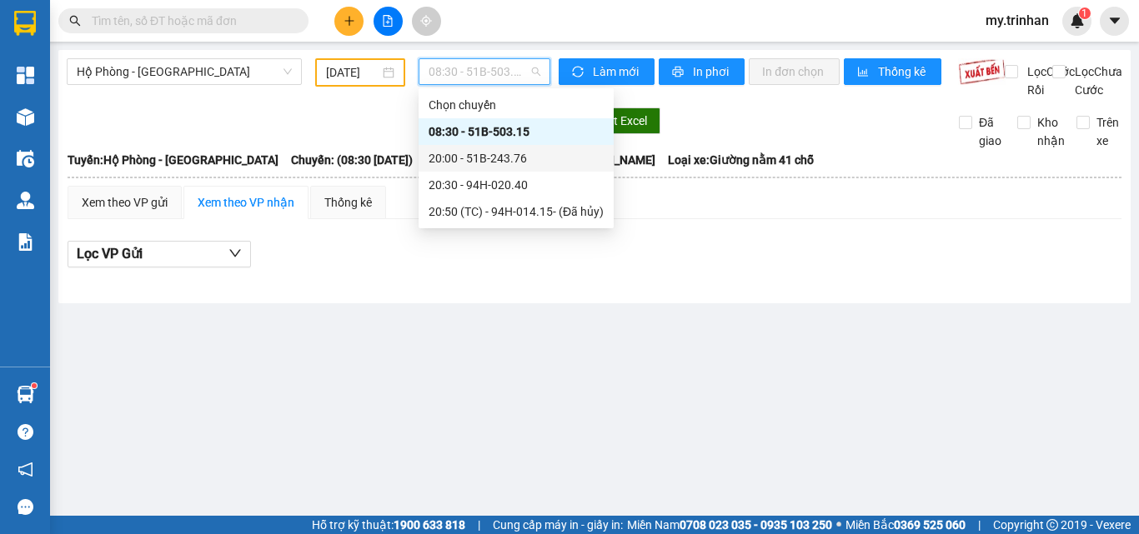
click at [463, 158] on div "20:00 - 51B-243.76" at bounding box center [515, 158] width 175 height 18
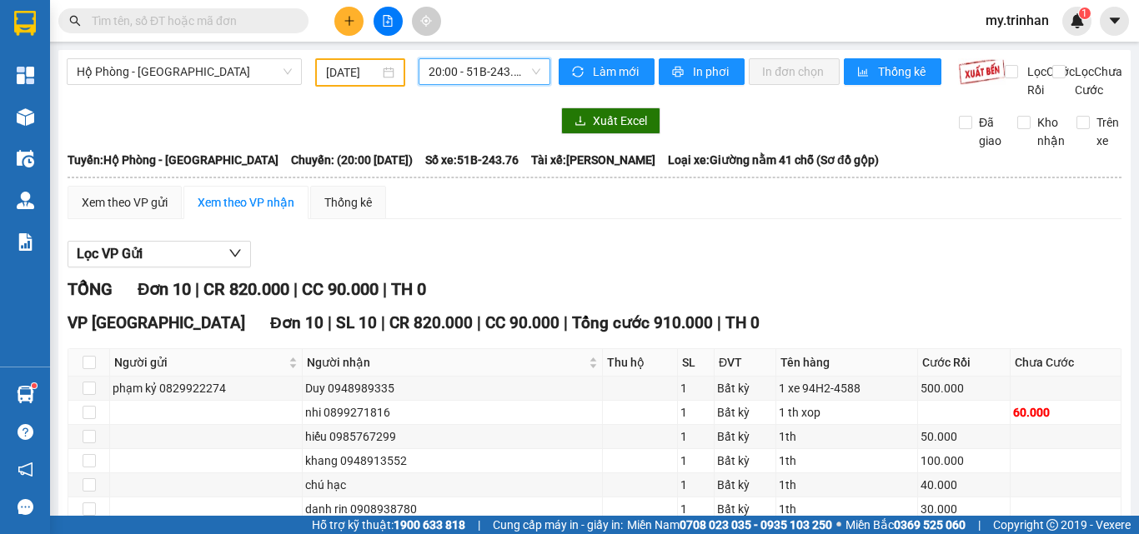
click at [345, 78] on input "[DATE]" at bounding box center [352, 72] width 53 height 18
click at [361, 79] on input "[DATE]" at bounding box center [352, 72] width 53 height 18
click at [330, 73] on input "[DATE]" at bounding box center [352, 72] width 53 height 18
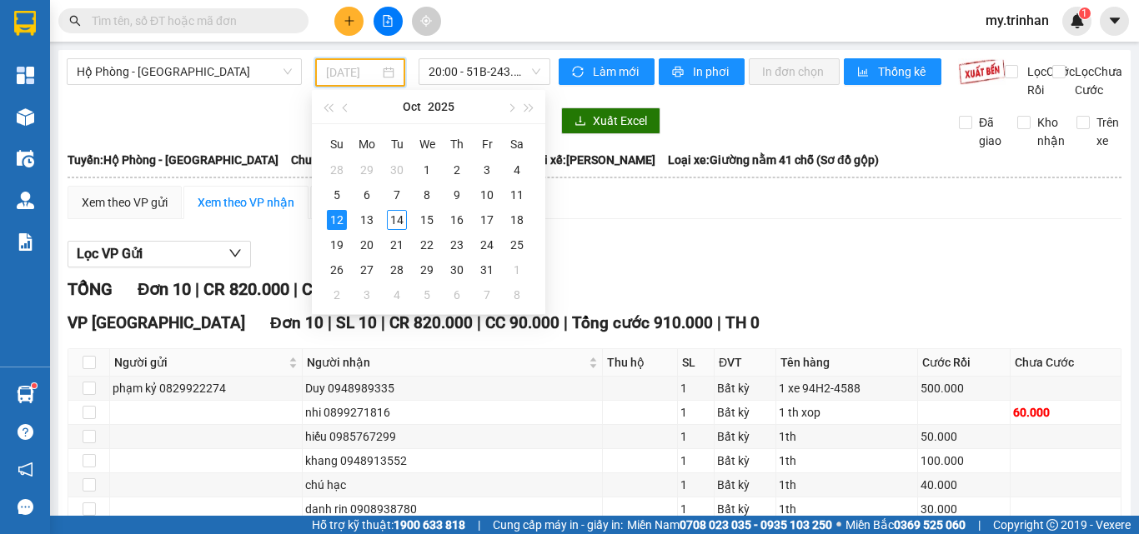
type input "[DATE]"
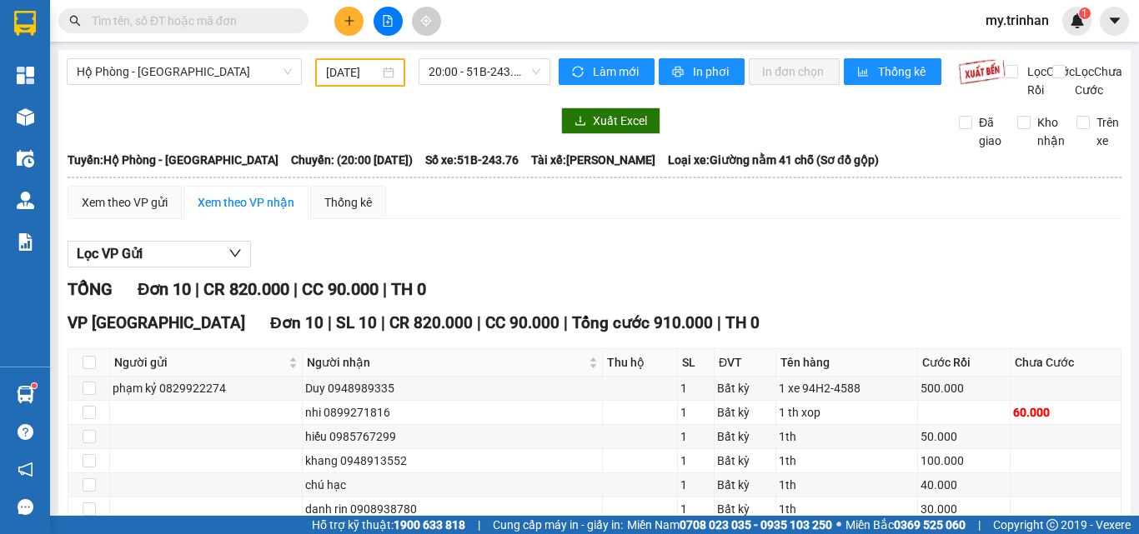
click at [759, 268] on div "Lọc VP Gửi" at bounding box center [595, 255] width 1054 height 28
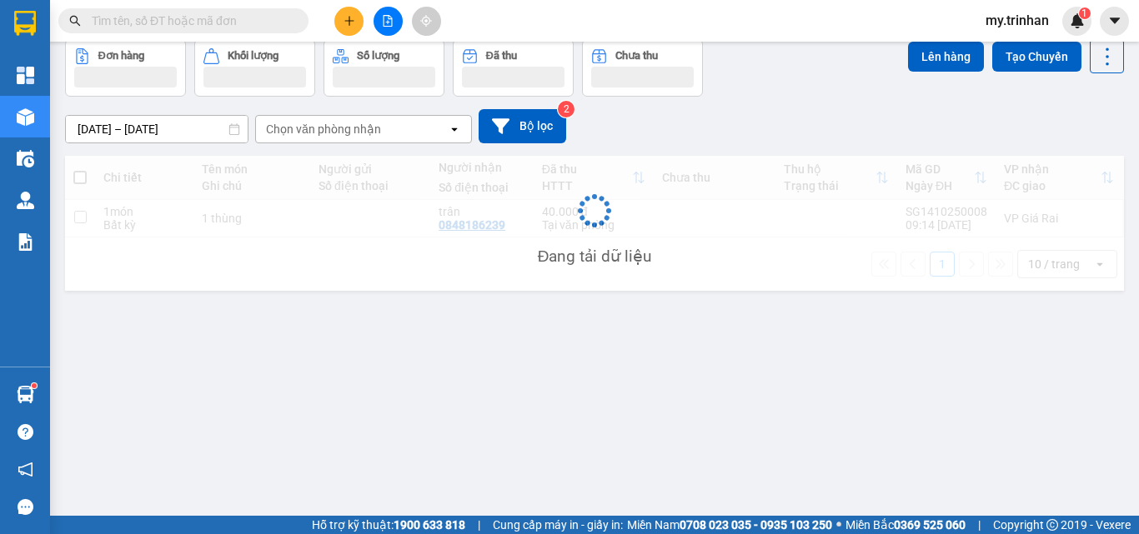
scroll to position [77, 0]
click at [345, 16] on icon "plus" at bounding box center [349, 21] width 12 height 12
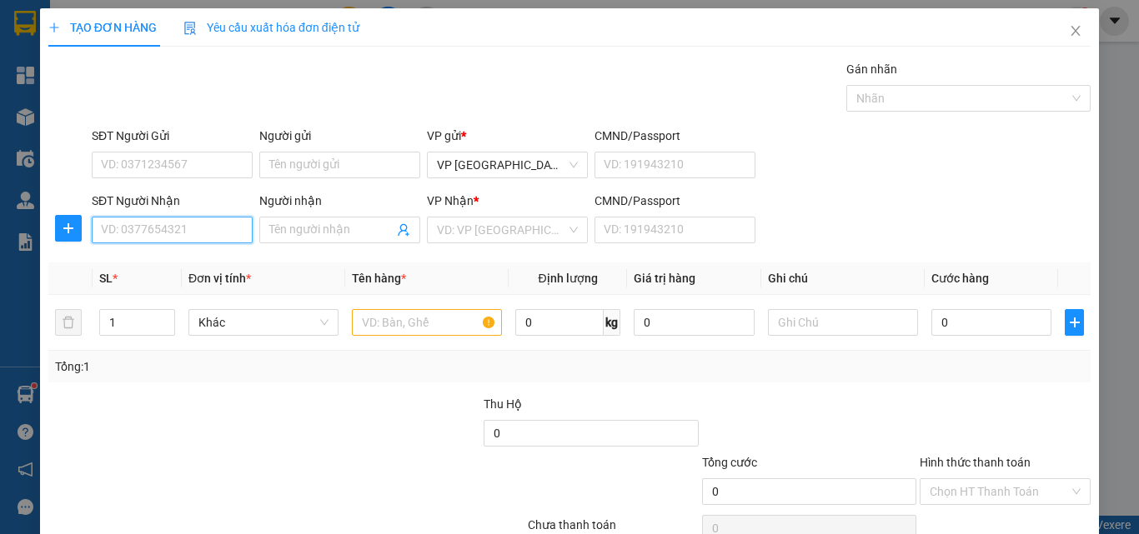
click at [184, 235] on input "SĐT Người Nhận" at bounding box center [172, 230] width 161 height 27
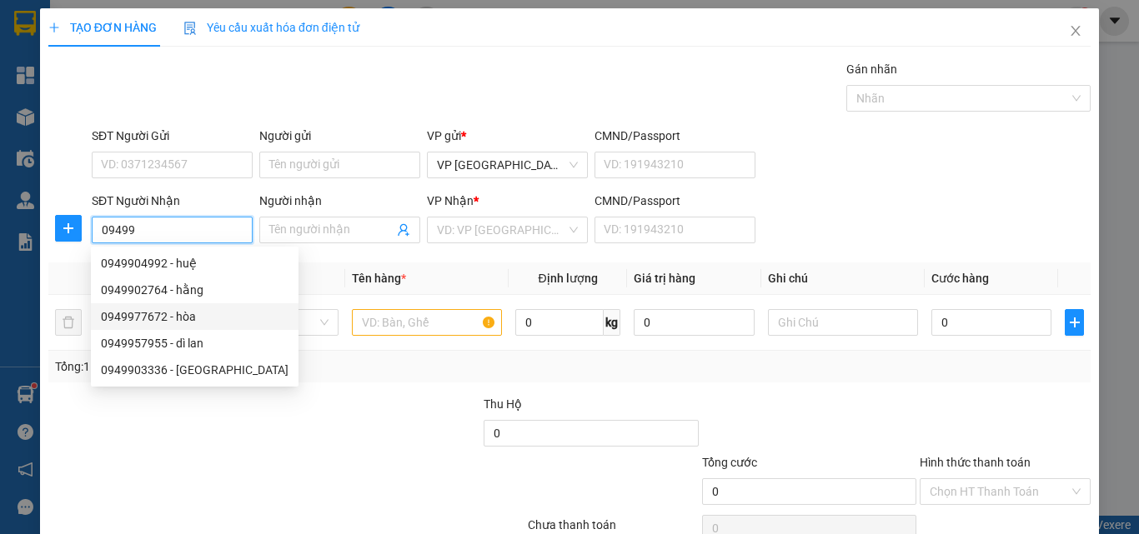
click at [195, 318] on div "0949977672 - hòa" at bounding box center [195, 317] width 188 height 18
type input "0949977672"
type input "hòa"
type input "60.000"
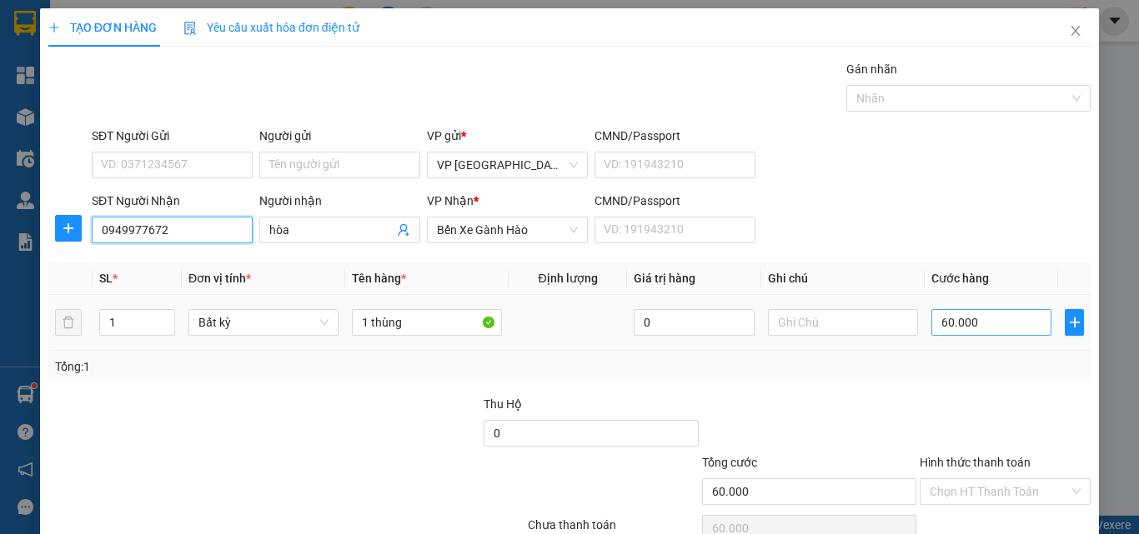
type input "0949977672"
click at [955, 318] on input "60.000" at bounding box center [991, 322] width 120 height 27
type input "1"
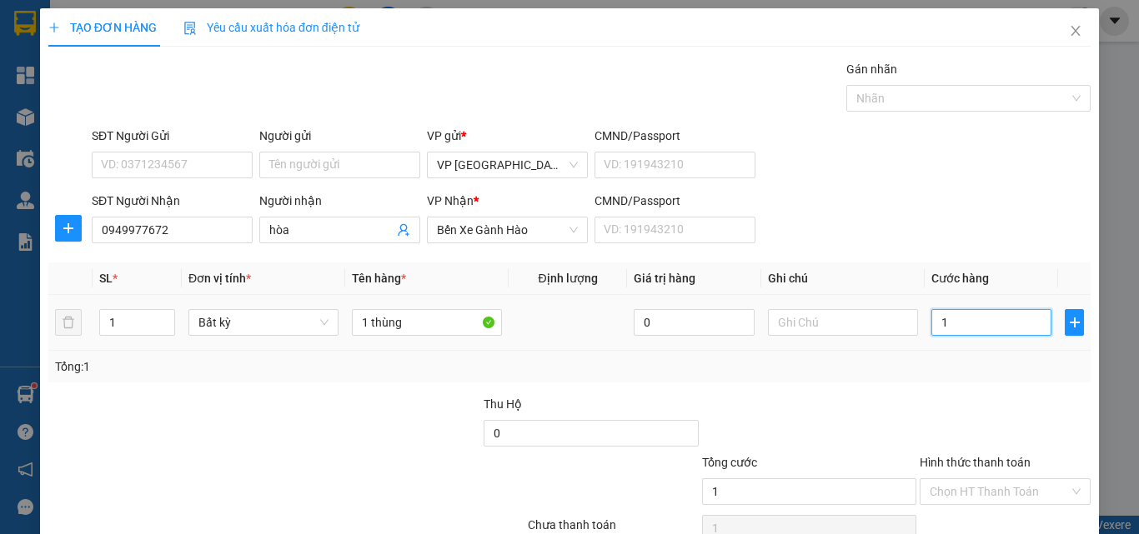
type input "10"
type input "100"
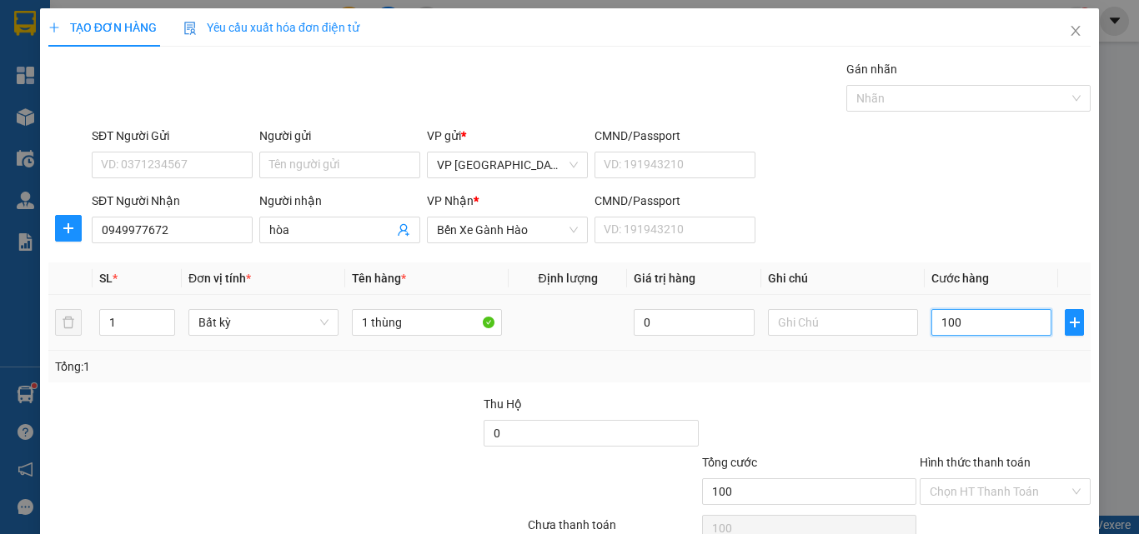
type input "100"
type input "100.000"
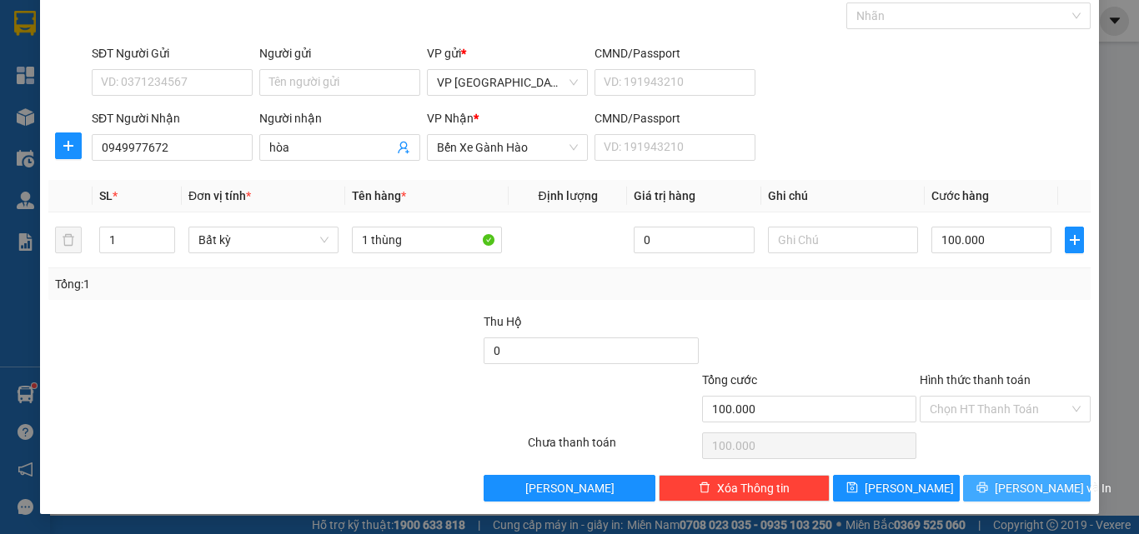
click at [993, 485] on button "[PERSON_NAME] và In" at bounding box center [1027, 488] width 128 height 27
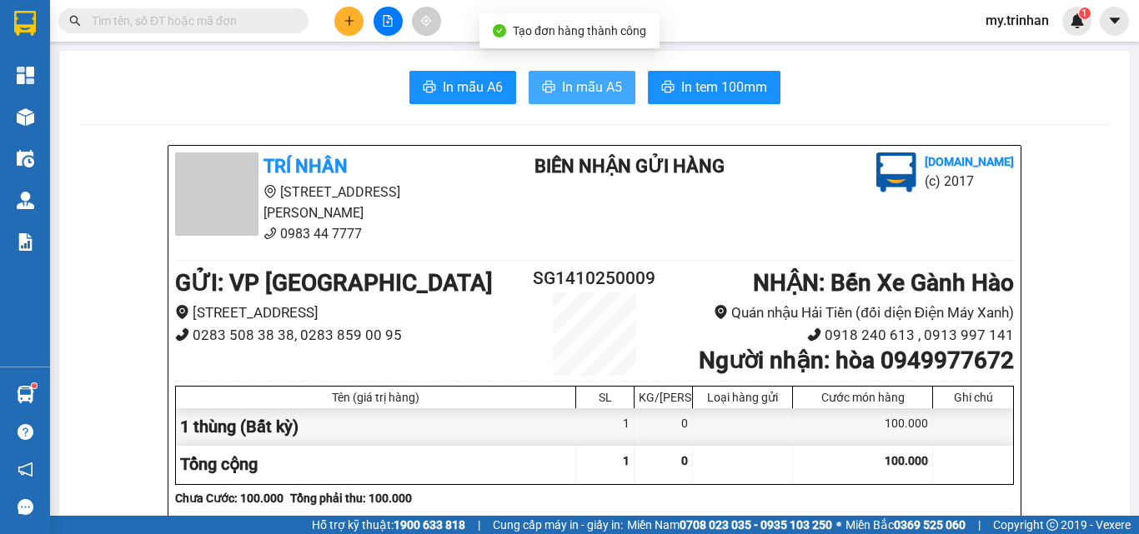
click at [580, 93] on span "In mẫu A5" at bounding box center [592, 87] width 60 height 21
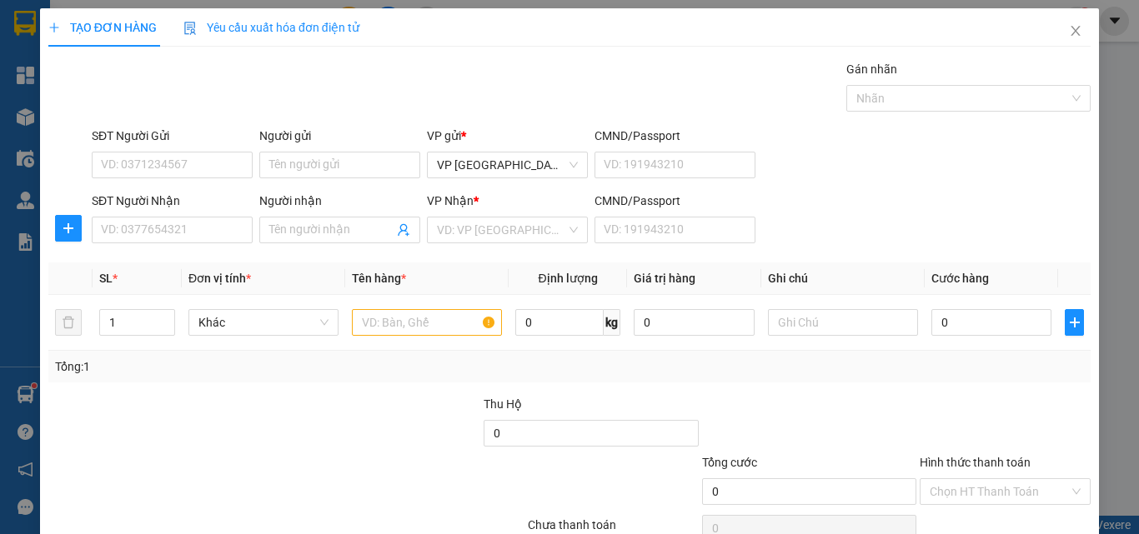
click at [934, 212] on div "SĐT Người Nhận VD: 0377654321 Người nhận Tên người nhận VP Nhận * VD: VP Sài Gò…" at bounding box center [590, 221] width 1005 height 58
click at [1069, 27] on icon "close" at bounding box center [1075, 30] width 13 height 13
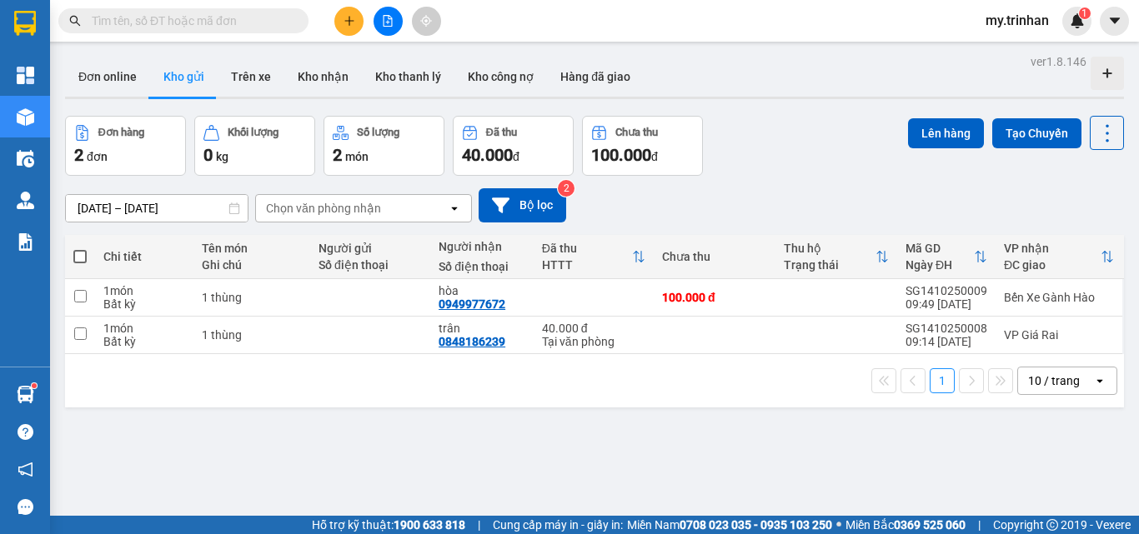
click at [440, 208] on div "Chọn văn phòng nhận" at bounding box center [352, 208] width 192 height 27
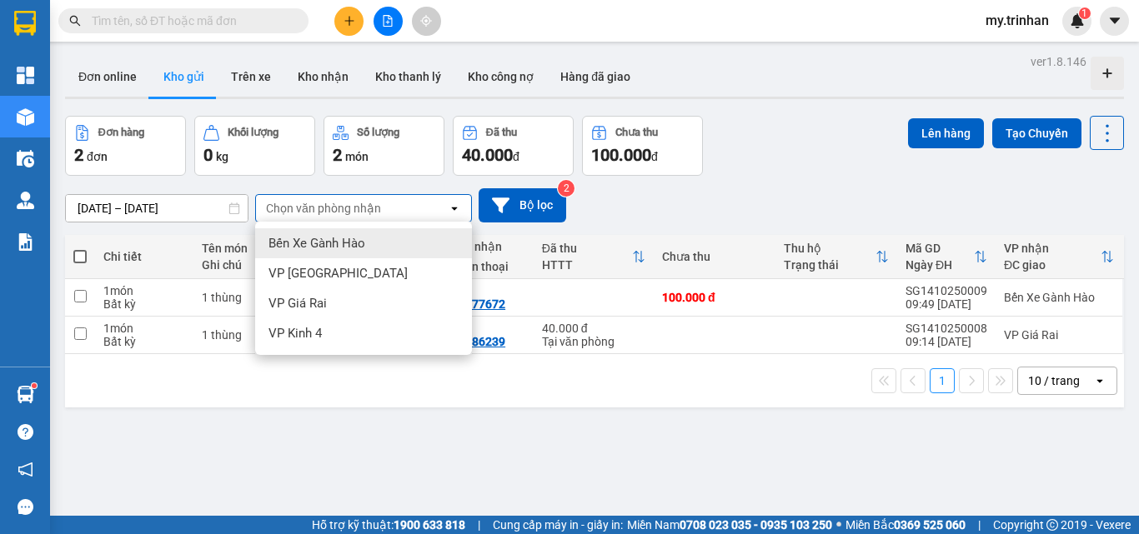
click at [440, 208] on div "Chọn văn phòng nhận" at bounding box center [352, 208] width 192 height 27
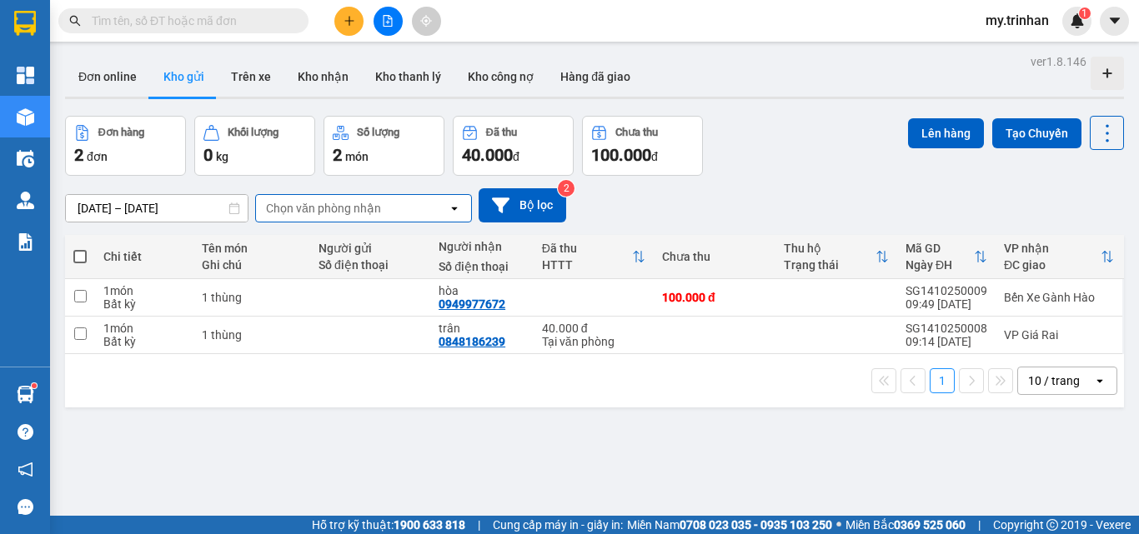
click at [643, 199] on div "[DATE] – [DATE] Press the down arrow key to interact with the calendar and sele…" at bounding box center [594, 205] width 1059 height 34
click at [929, 181] on div "[DATE] – [DATE] Press the down arrow key to interact with the calendar and sele…" at bounding box center [594, 205] width 1059 height 59
click at [922, 182] on div "[DATE] – [DATE] Press the down arrow key to interact with the calendar and sele…" at bounding box center [594, 205] width 1059 height 59
click at [998, 197] on div "[DATE] – [DATE] Press the down arrow key to interact with the calendar and sele…" at bounding box center [594, 205] width 1059 height 34
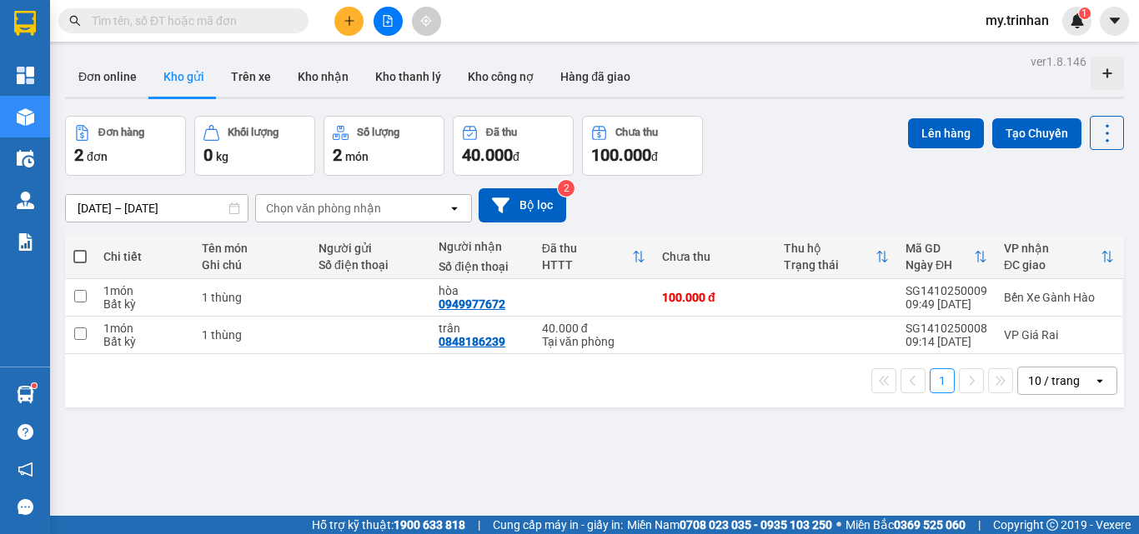
click at [749, 203] on div "[DATE] – [DATE] Press the down arrow key to interact with the calendar and sele…" at bounding box center [594, 205] width 1059 height 34
click at [342, 12] on button at bounding box center [348, 21] width 29 height 29
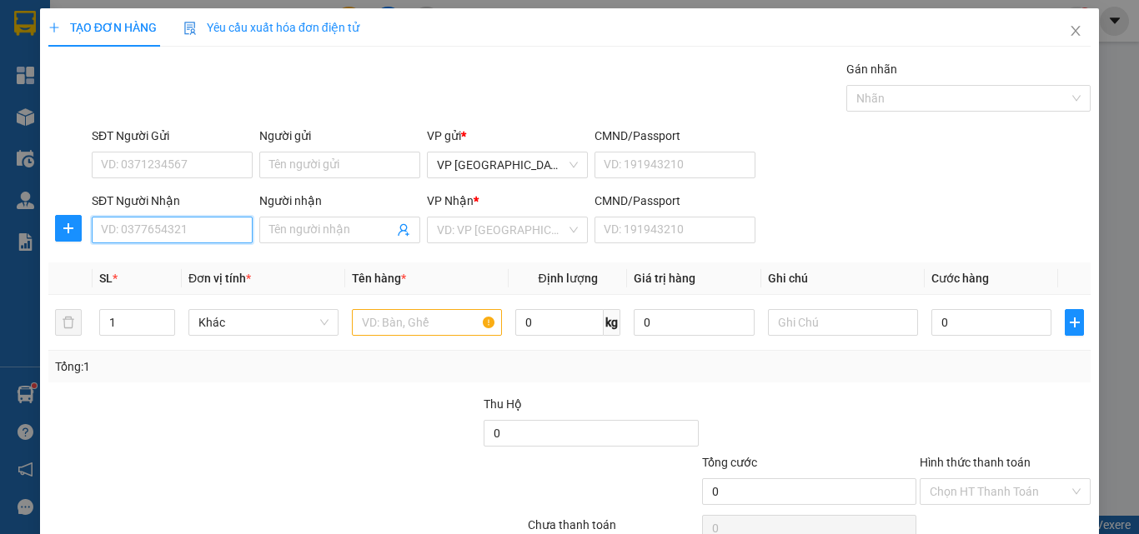
click at [224, 227] on input "SĐT Người Nhận" at bounding box center [172, 230] width 161 height 27
type input "0986955922"
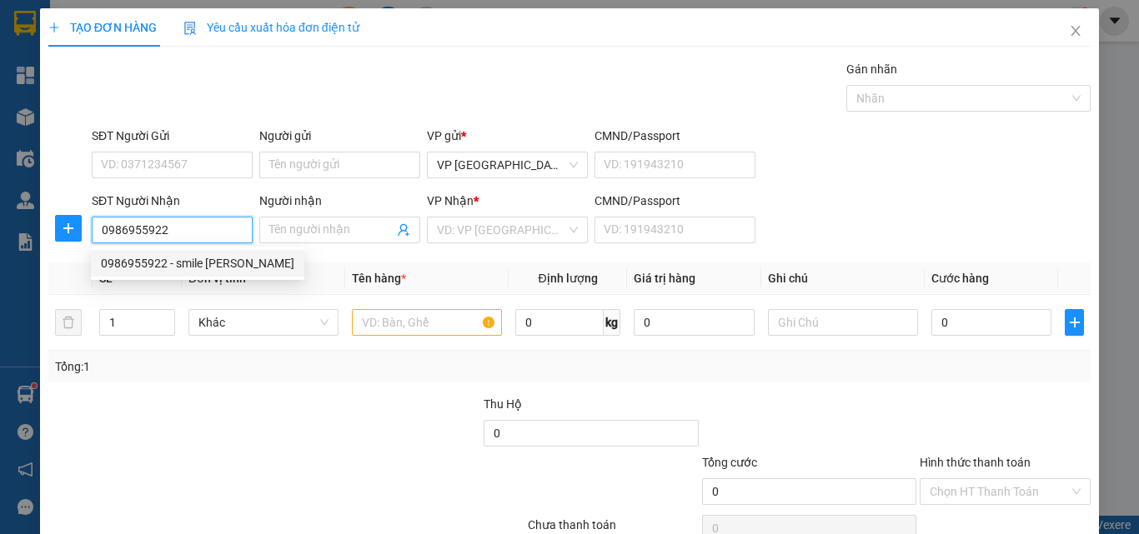
click at [216, 260] on div "0986955922 - smile [PERSON_NAME]" at bounding box center [197, 263] width 193 height 18
type input "smile [PERSON_NAME]"
type input "30.000"
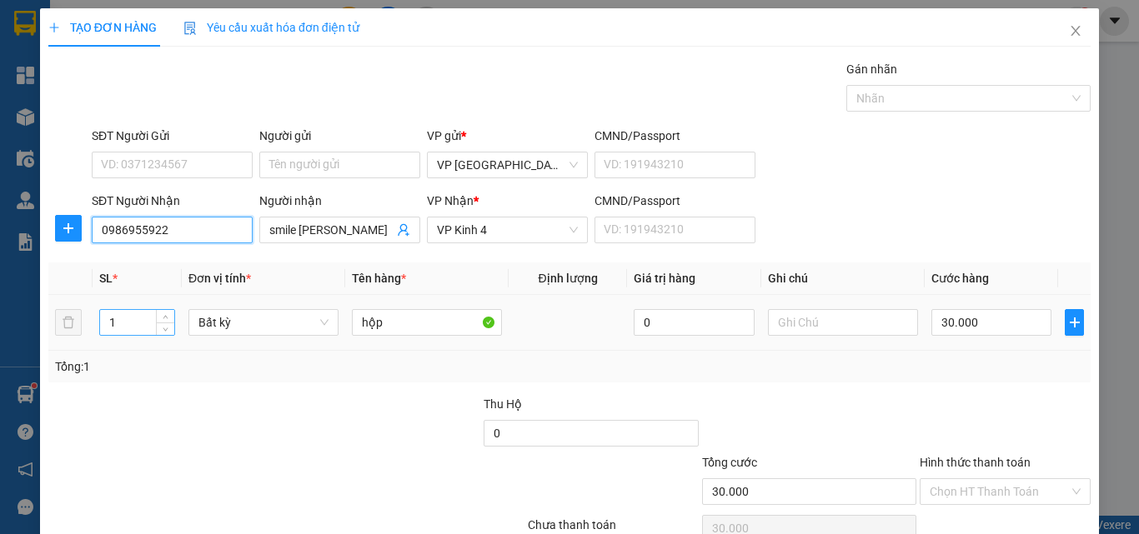
type input "0986955922"
click at [131, 317] on input "1" at bounding box center [137, 322] width 74 height 25
type input "2"
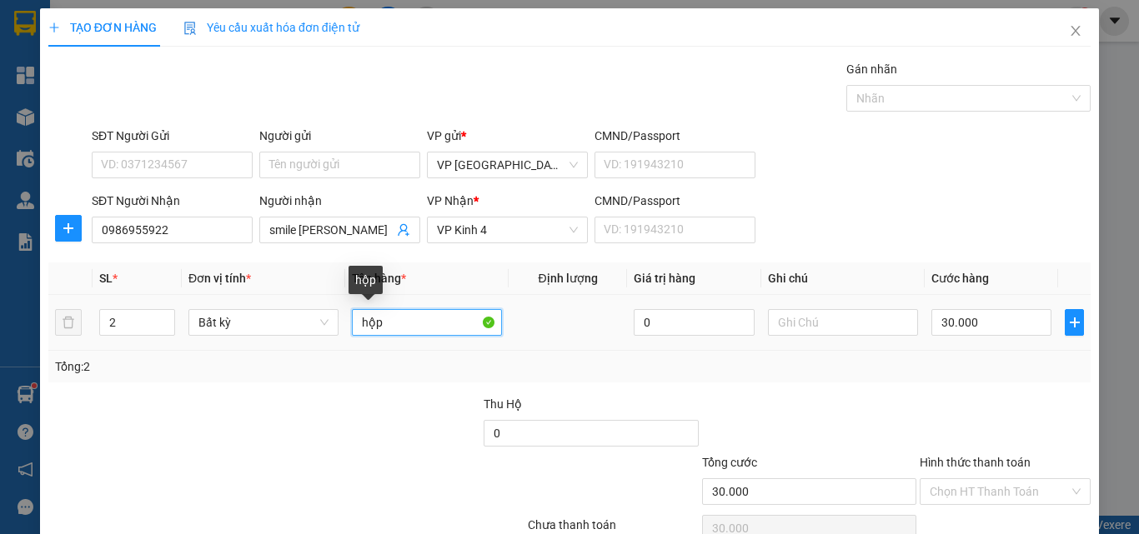
click at [400, 334] on input "hộp" at bounding box center [427, 322] width 150 height 27
type input "0"
type input "h"
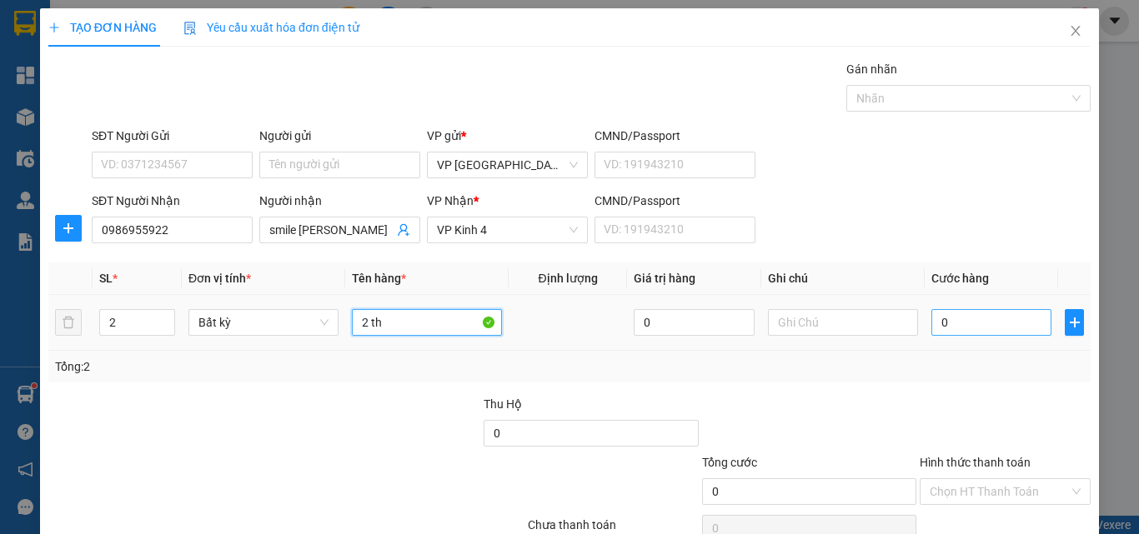
type input "2 th"
click at [931, 318] on input "0" at bounding box center [991, 322] width 120 height 27
type input "8"
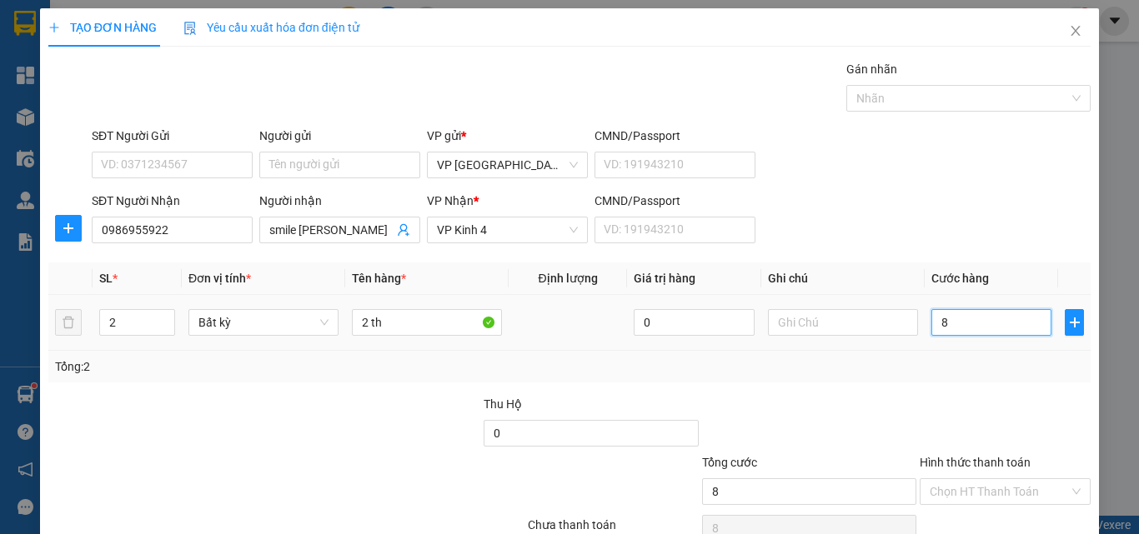
type input "80"
type input "800"
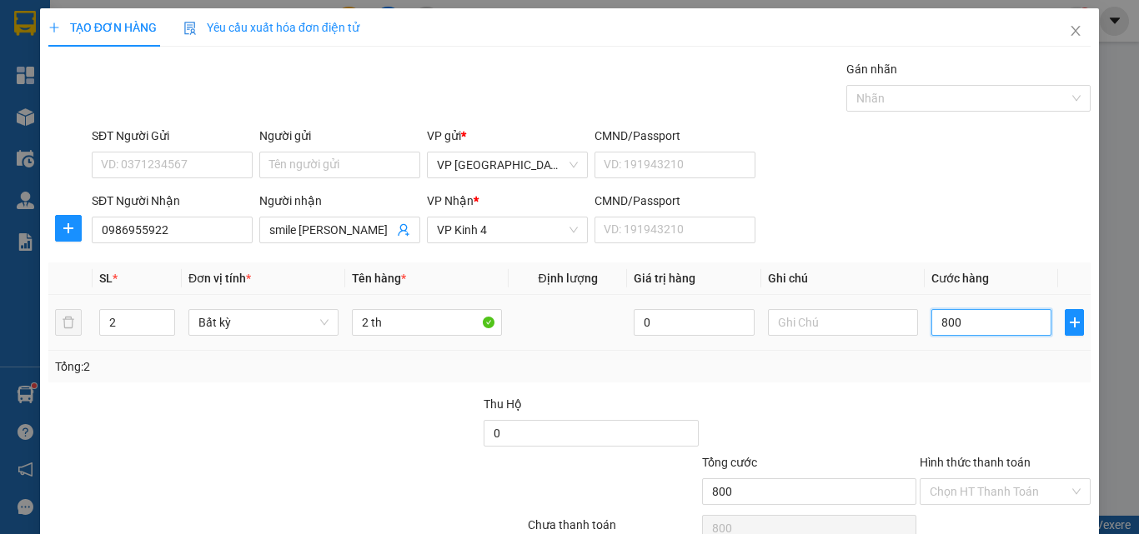
type input "8.000"
type input "80.000"
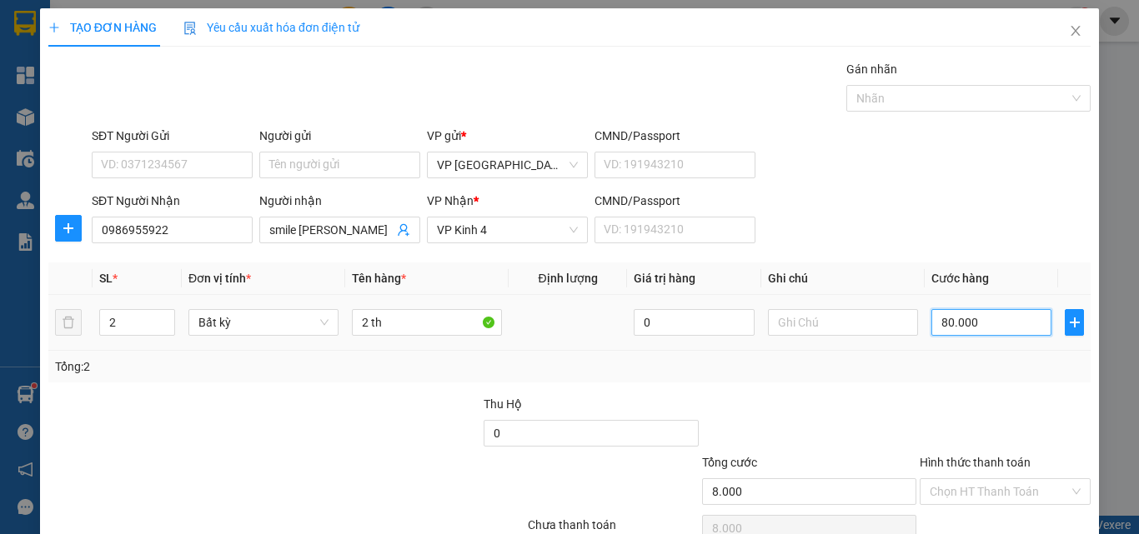
type input "80.000"
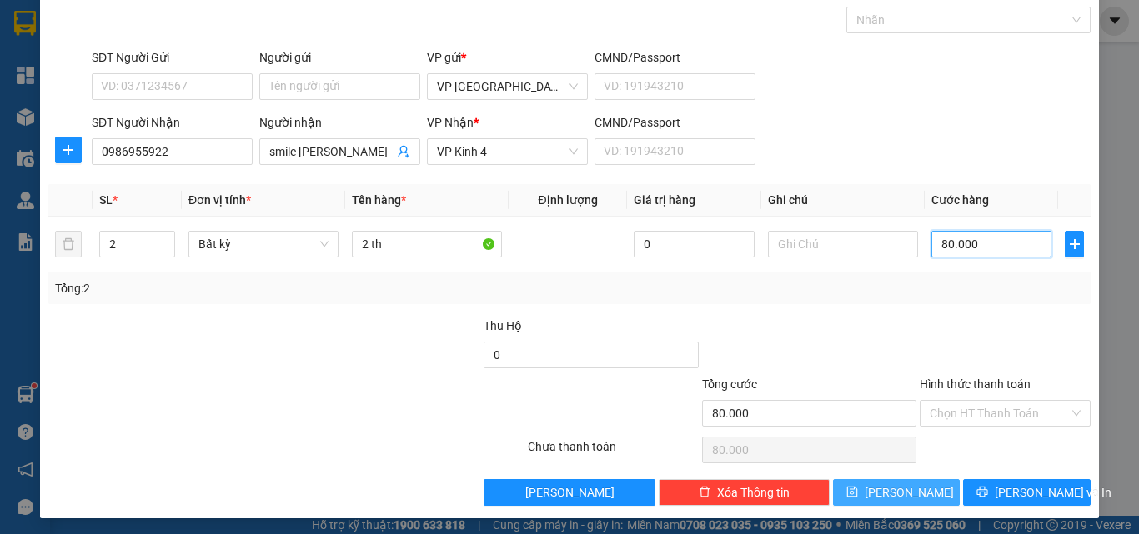
scroll to position [83, 0]
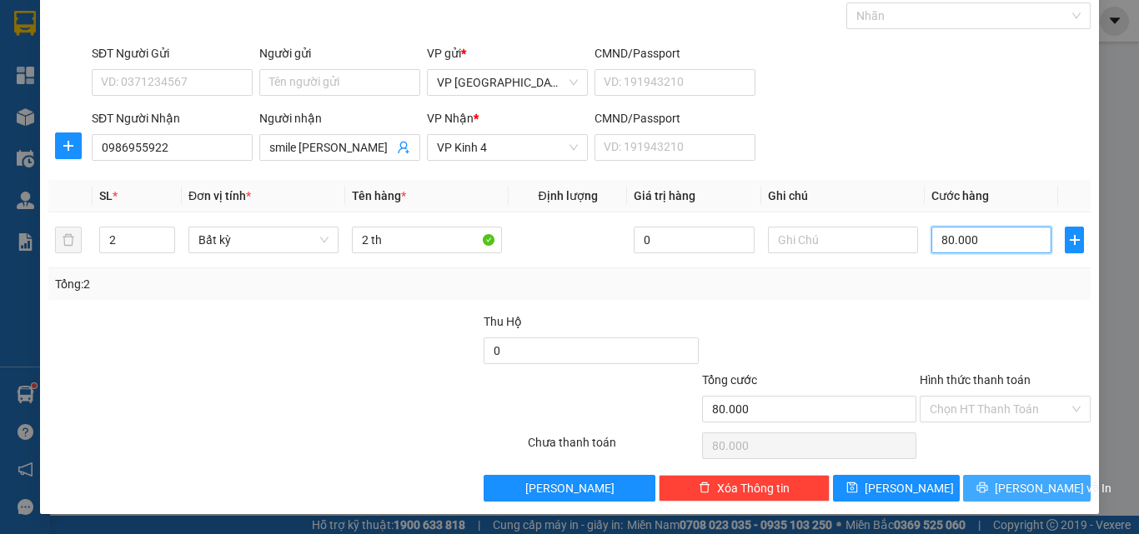
type input "80.000"
click at [973, 478] on button "[PERSON_NAME] và In" at bounding box center [1027, 488] width 128 height 27
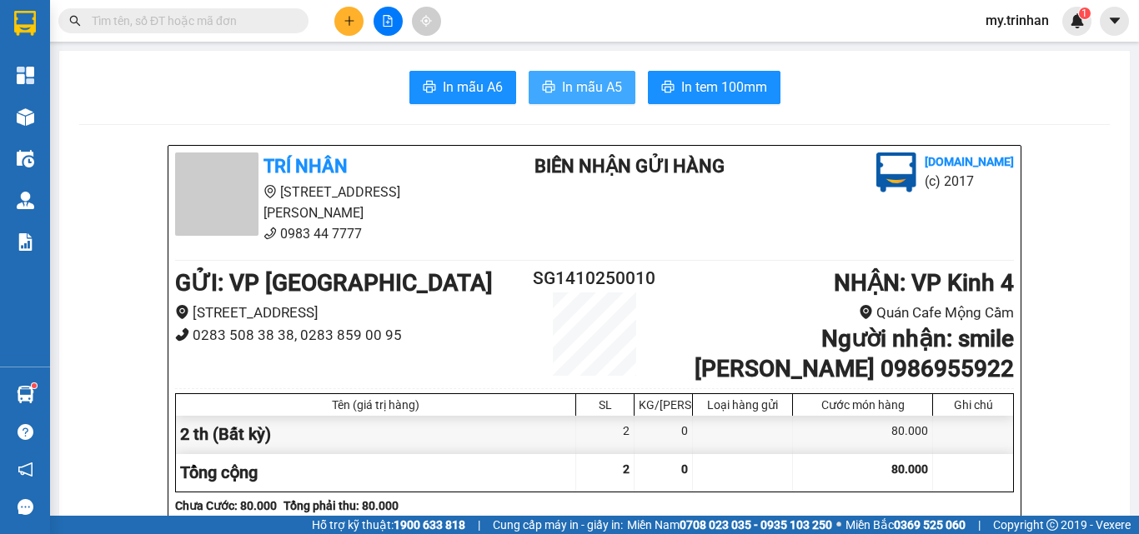
click at [584, 80] on span "In mẫu A5" at bounding box center [592, 87] width 60 height 21
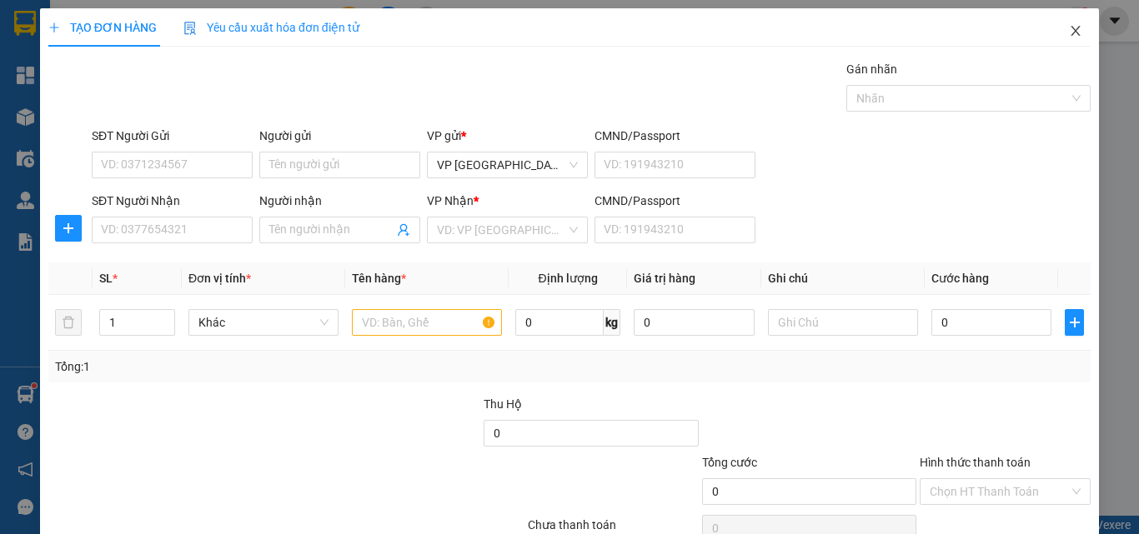
click at [1069, 30] on icon "close" at bounding box center [1075, 30] width 13 height 13
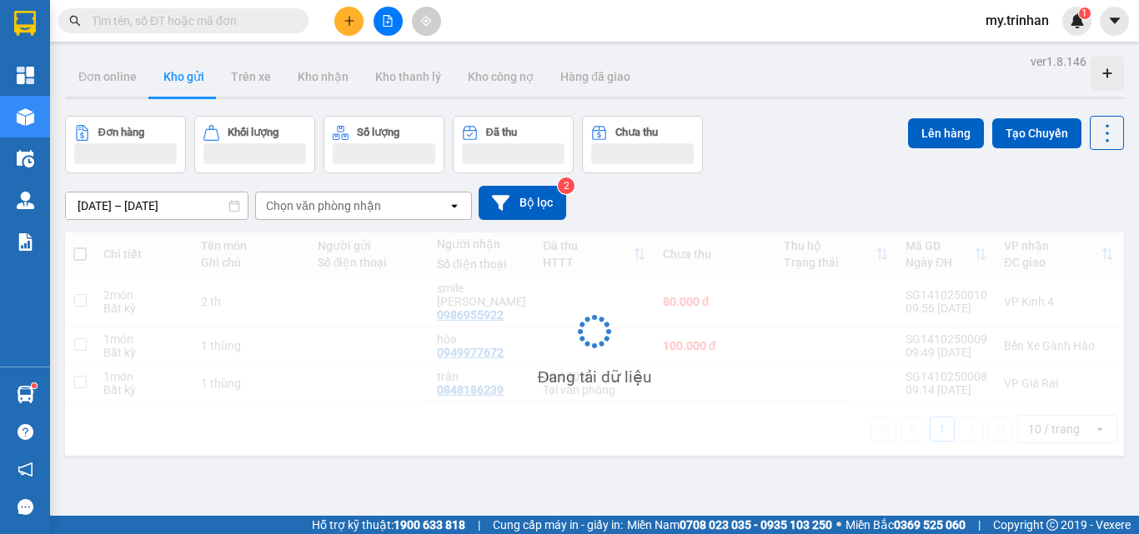
click at [749, 183] on div "[DATE] – [DATE] Press the down arrow key to interact with the calendar and sele…" at bounding box center [594, 202] width 1059 height 59
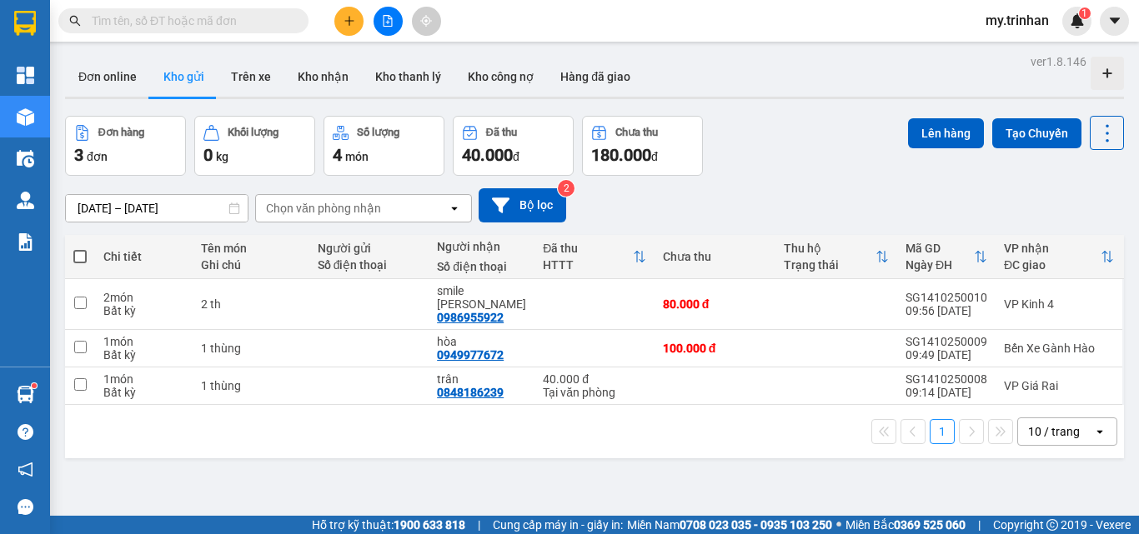
click at [346, 19] on icon "plus" at bounding box center [349, 21] width 12 height 12
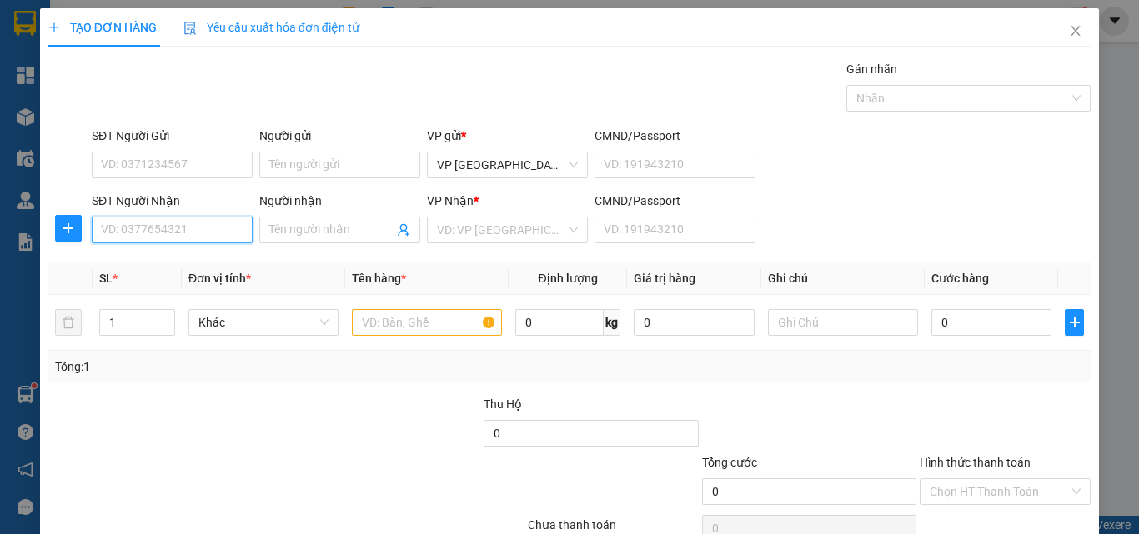
click at [213, 231] on input "SĐT Người Nhận" at bounding box center [172, 230] width 161 height 27
click at [214, 267] on div "0822222385 - lãm" at bounding box center [170, 263] width 138 height 18
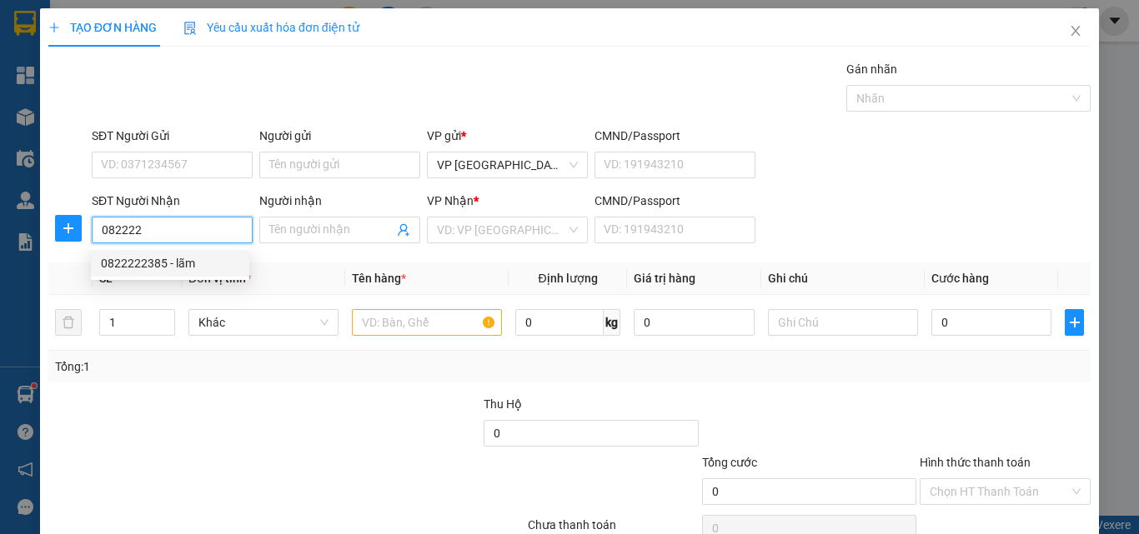
type input "0822222385"
type input "lãm"
type input "30.000"
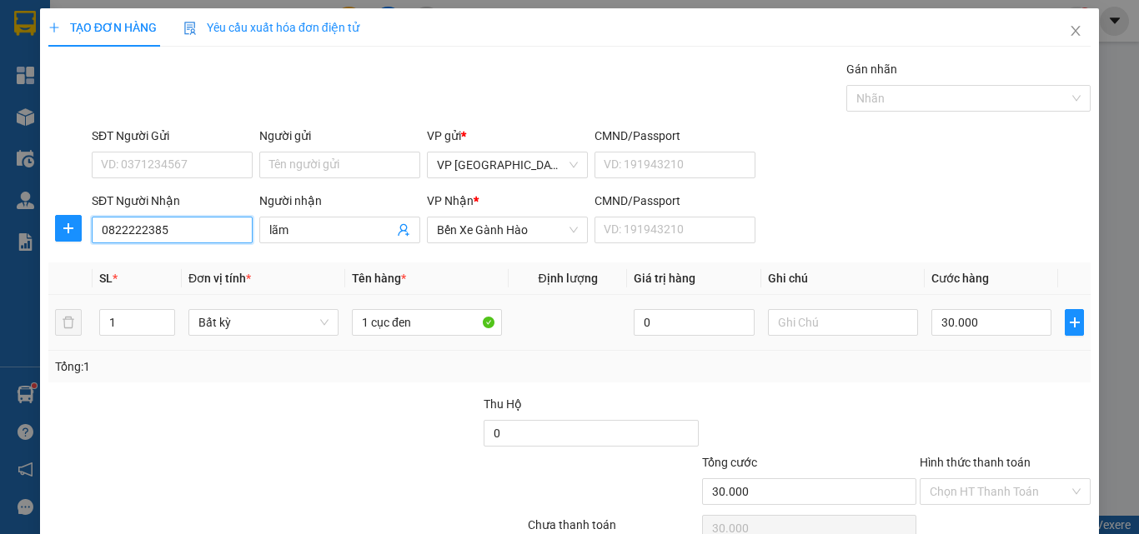
type input "0822222385"
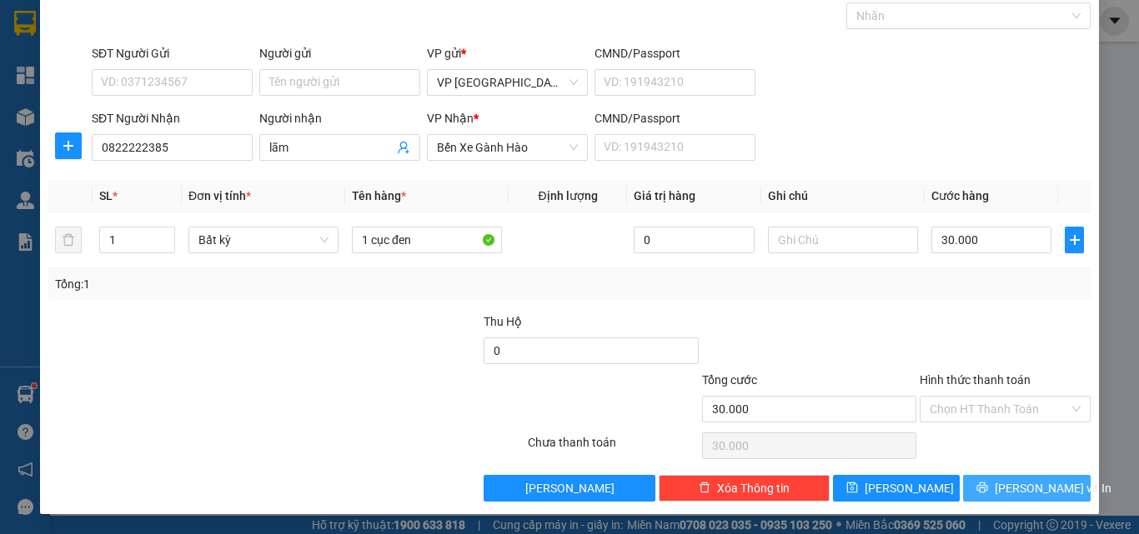
click at [1011, 488] on span "[PERSON_NAME] và In" at bounding box center [1052, 488] width 117 height 18
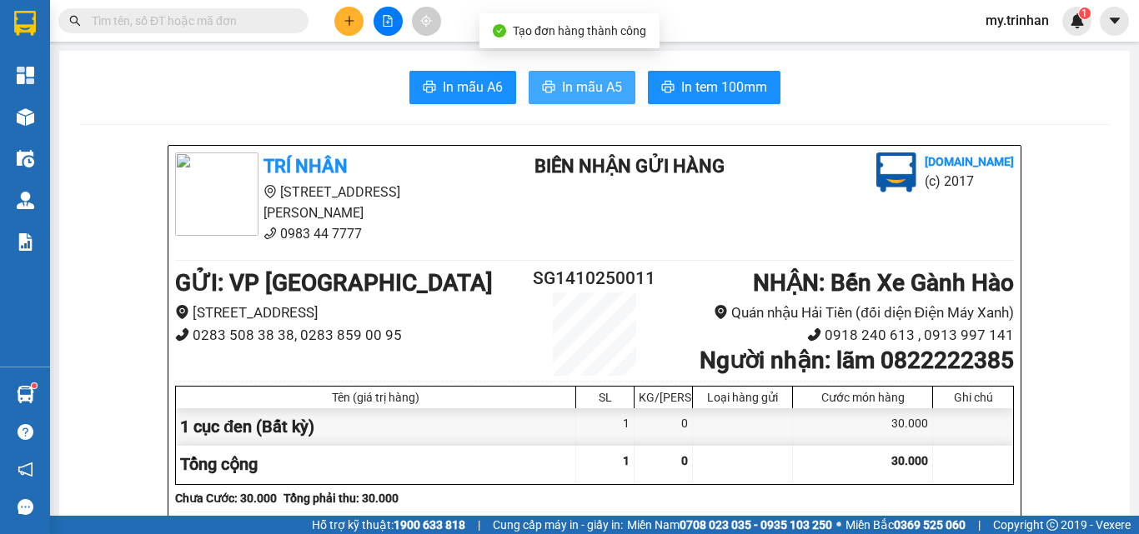
click at [574, 81] on span "In mẫu A5" at bounding box center [592, 87] width 60 height 21
